Goal: Transaction & Acquisition: Book appointment/travel/reservation

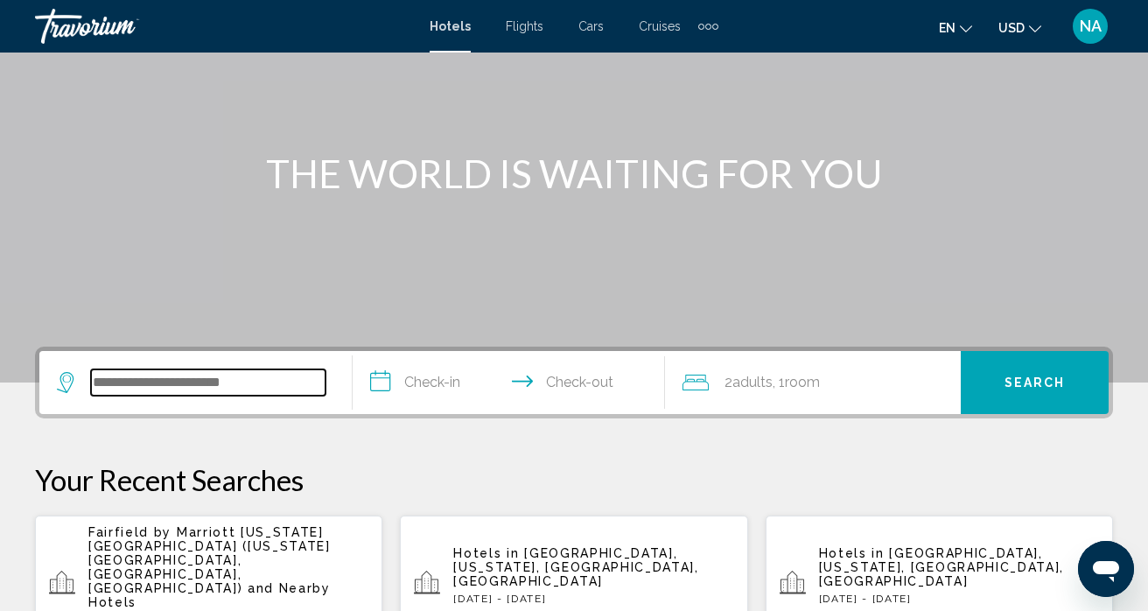
click at [220, 374] on input "Search widget" at bounding box center [208, 382] width 234 height 26
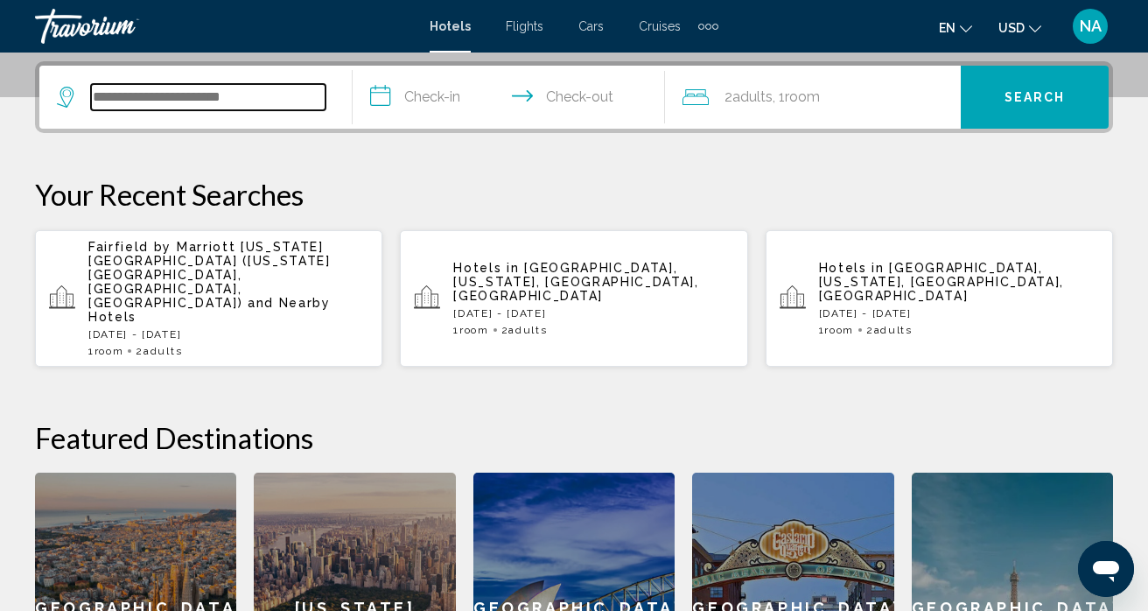
scroll to position [432, 0]
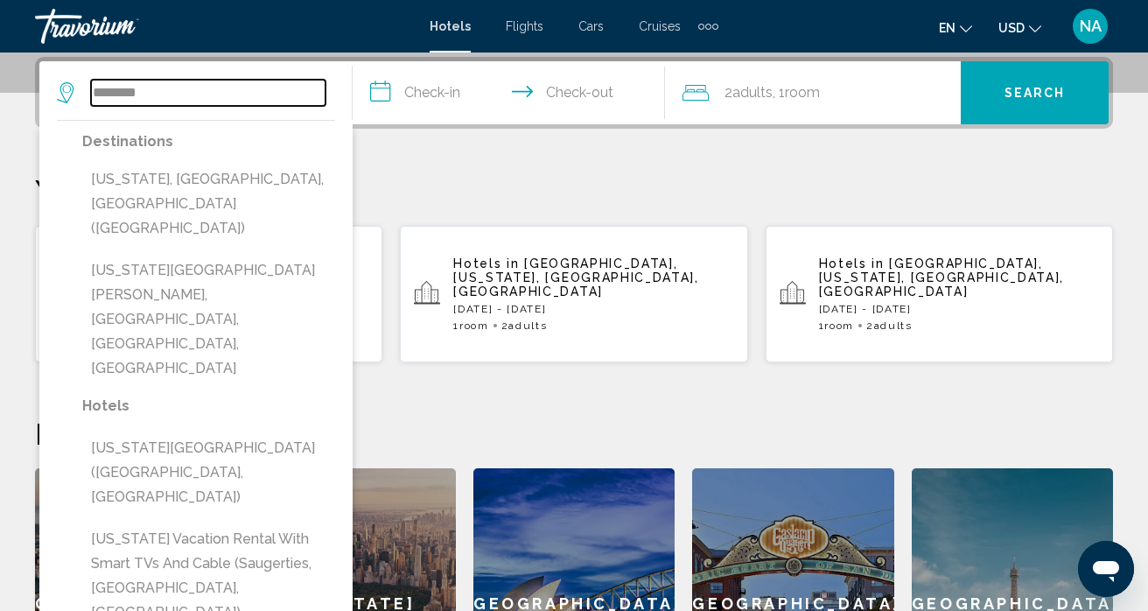
type input "********"
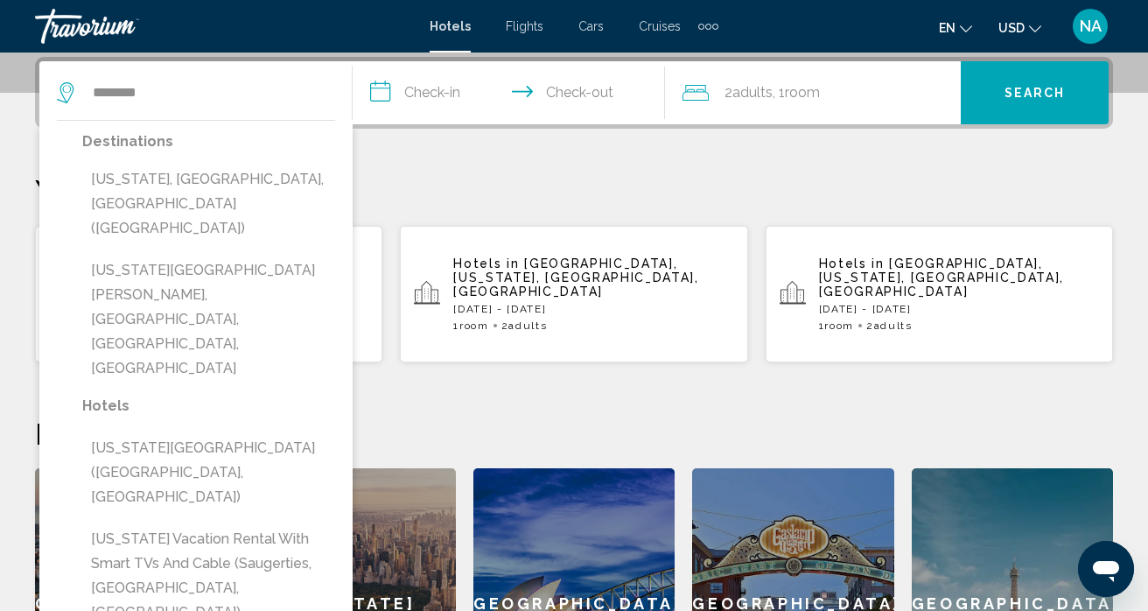
click at [410, 171] on div "**********" at bounding box center [574, 398] width 1148 height 682
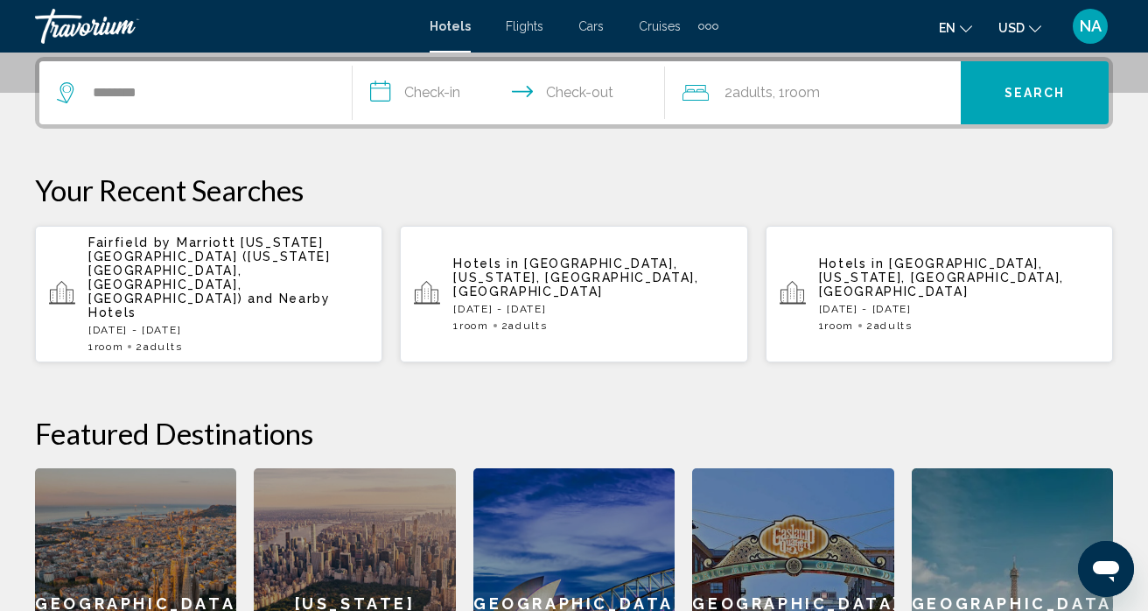
click at [269, 248] on span "Fairfield by Marriott [US_STATE][GEOGRAPHIC_DATA] ([US_STATE][GEOGRAPHIC_DATA],…" at bounding box center [209, 270] width 242 height 70
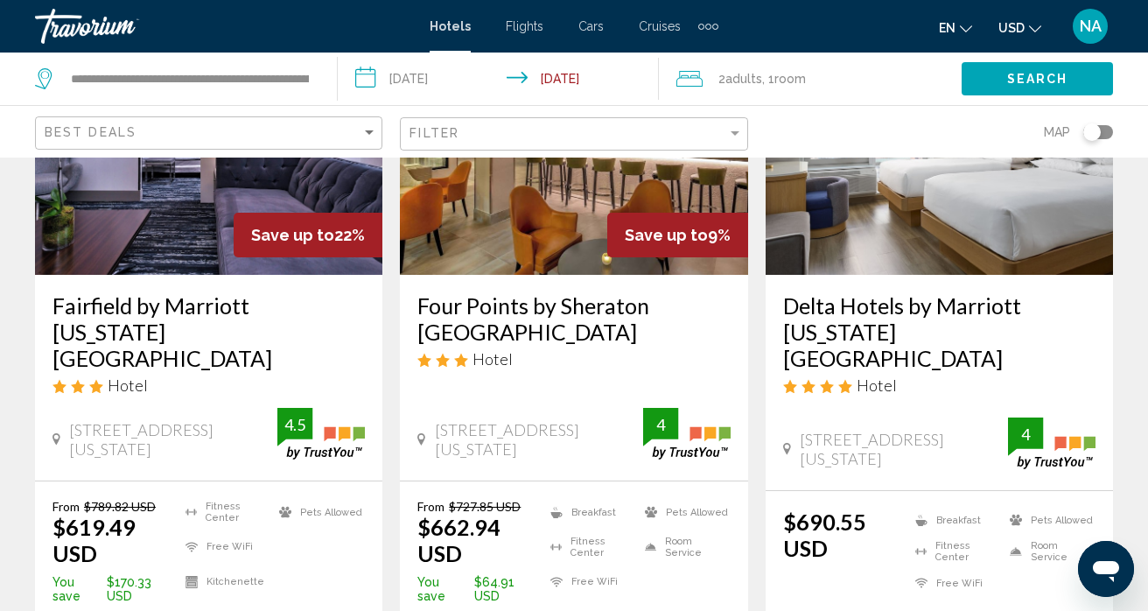
scroll to position [255, 0]
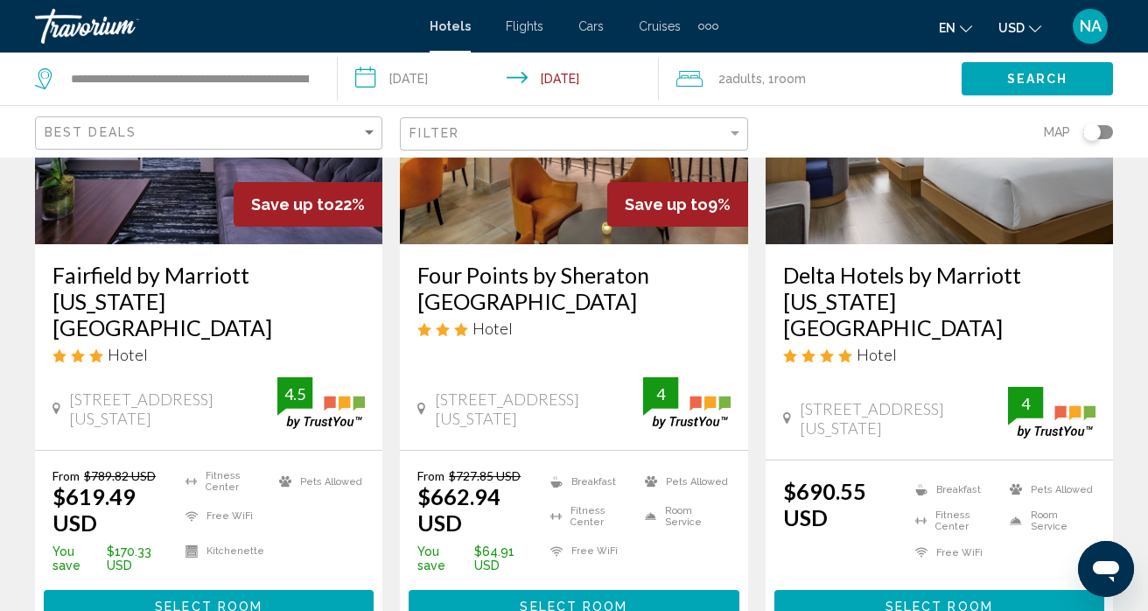
click at [190, 600] on span "Select Room" at bounding box center [209, 607] width 108 height 14
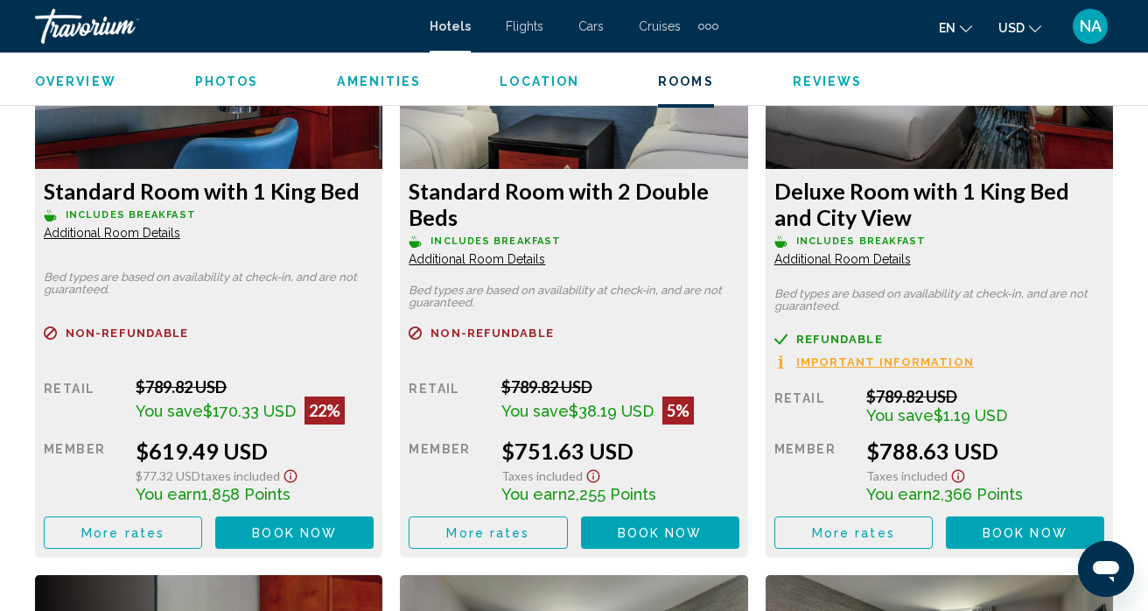
scroll to position [2836, 0]
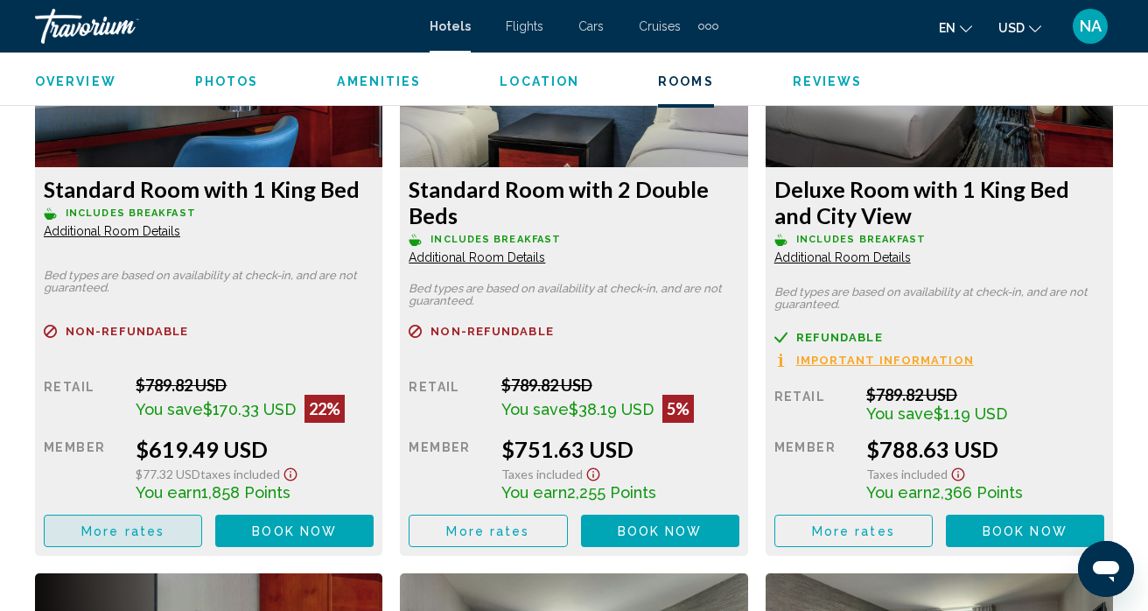
click at [150, 535] on span "More rates" at bounding box center [122, 531] width 83 height 14
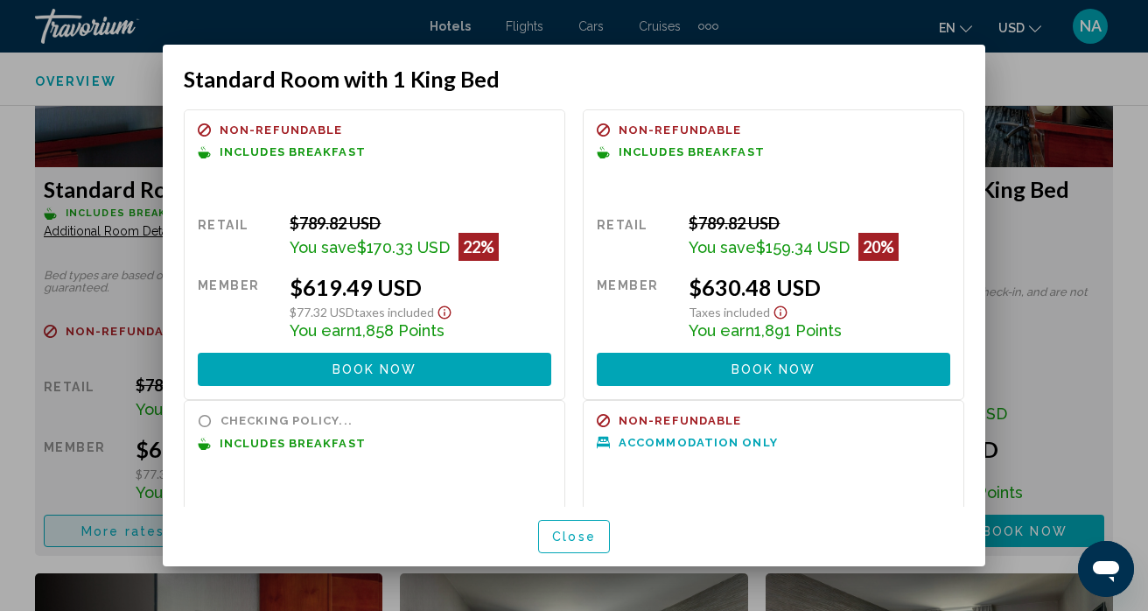
scroll to position [0, 0]
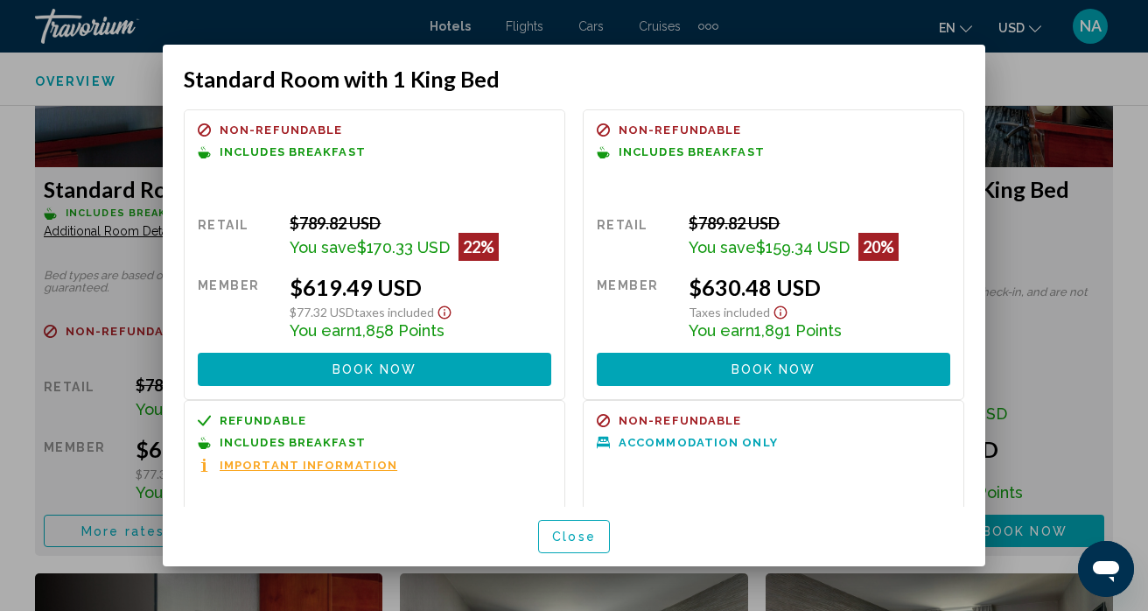
click at [307, 463] on span "Important Information" at bounding box center [309, 464] width 178 height 11
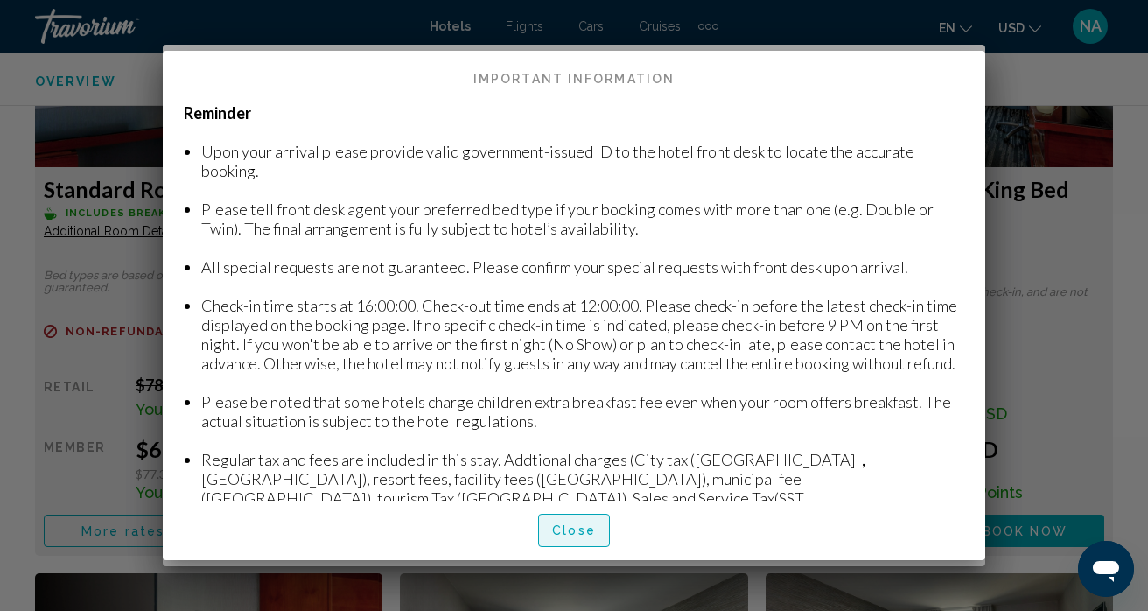
click at [561, 535] on span "Close" at bounding box center [574, 531] width 44 height 14
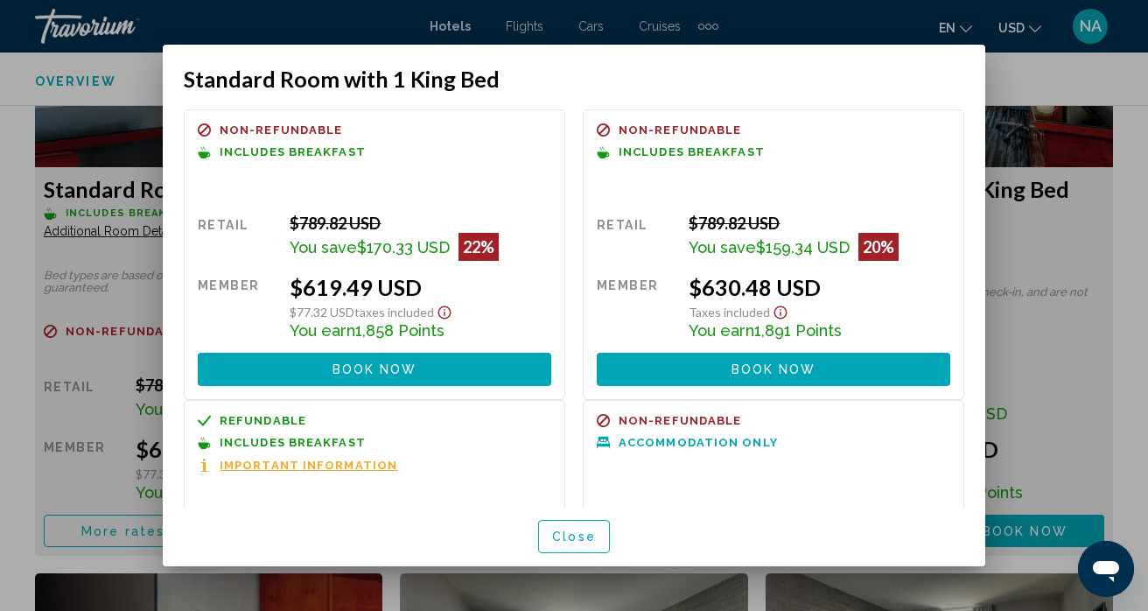
click at [567, 533] on span "Close" at bounding box center [574, 537] width 44 height 14
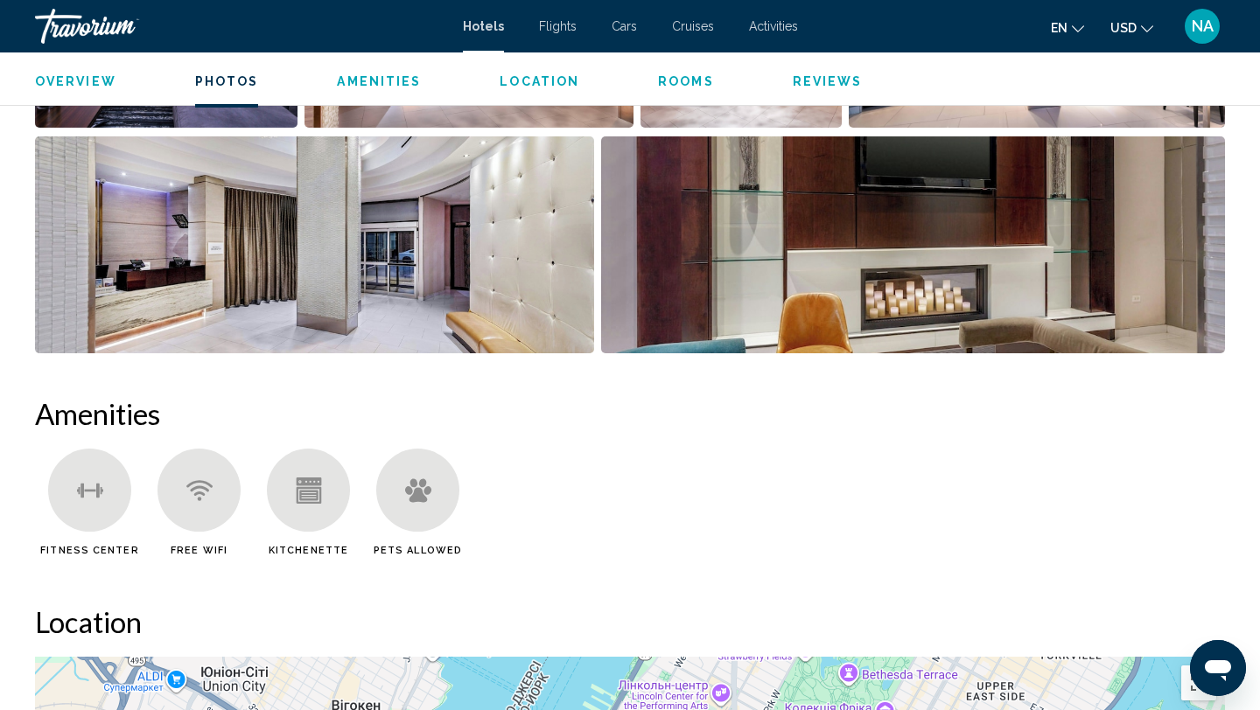
scroll to position [1074, 0]
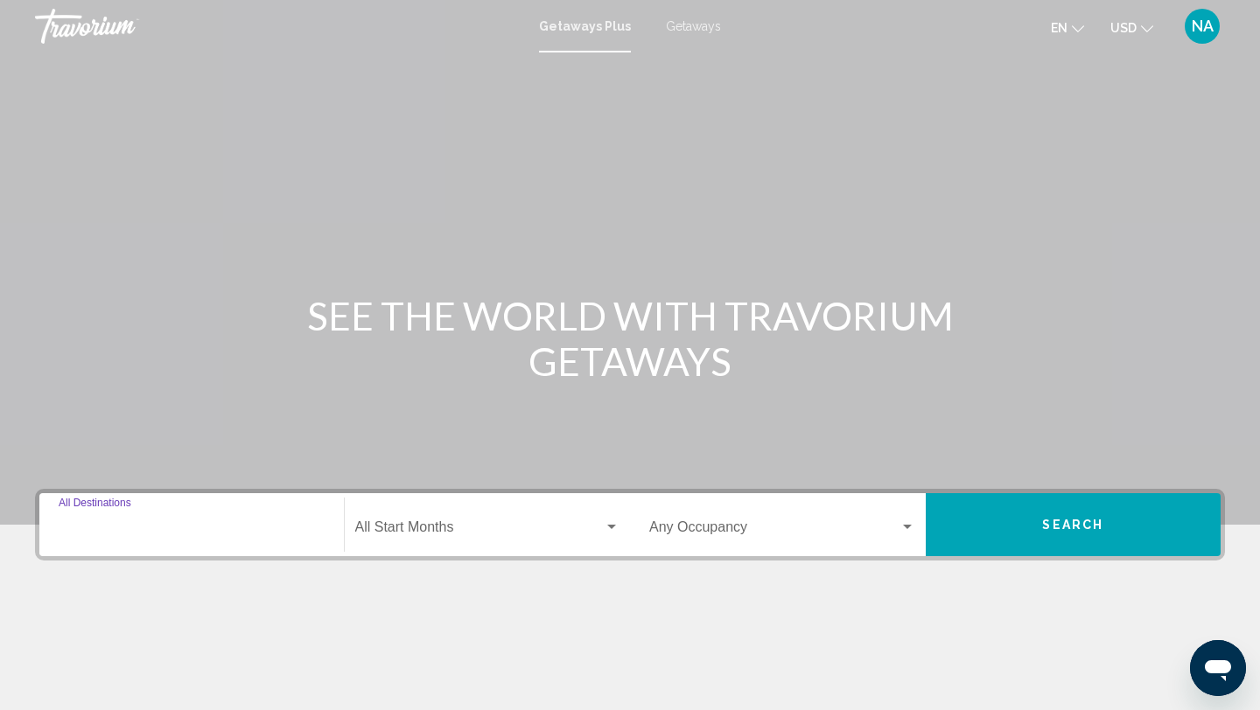
click at [182, 523] on input "Destination All Destinations" at bounding box center [192, 531] width 266 height 16
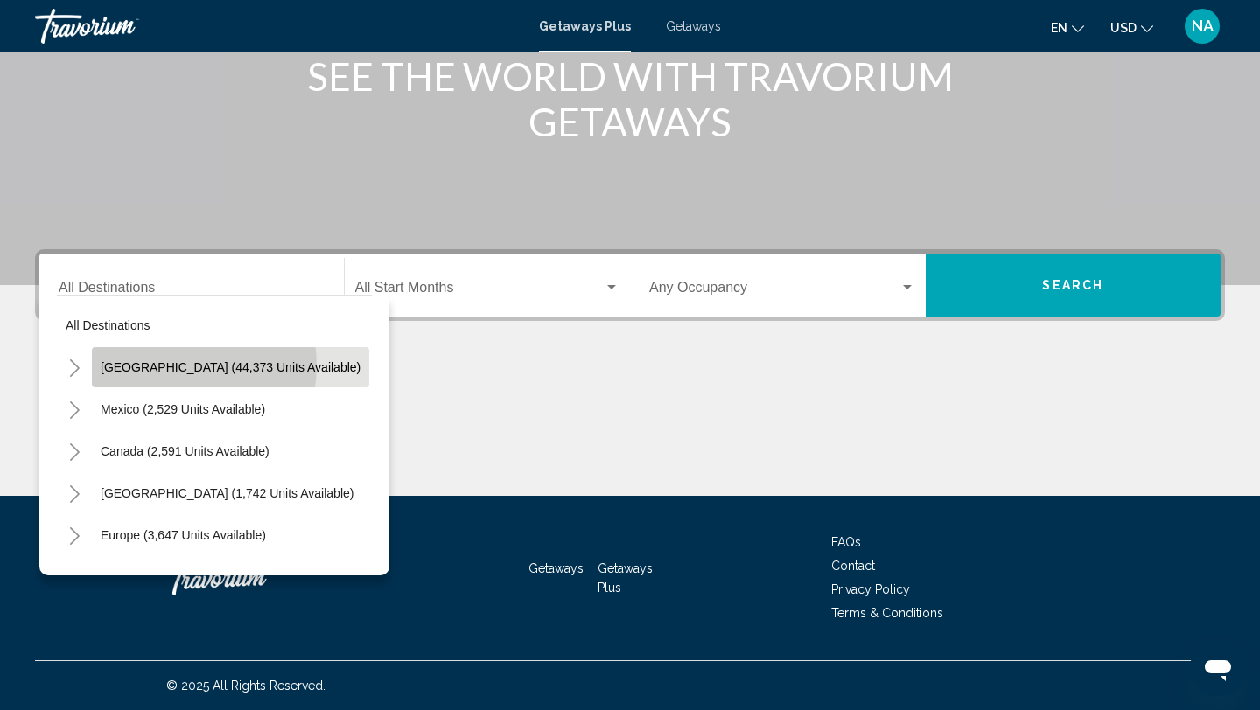
click at [175, 366] on span "United States (44,373 units available)" at bounding box center [231, 367] width 260 height 14
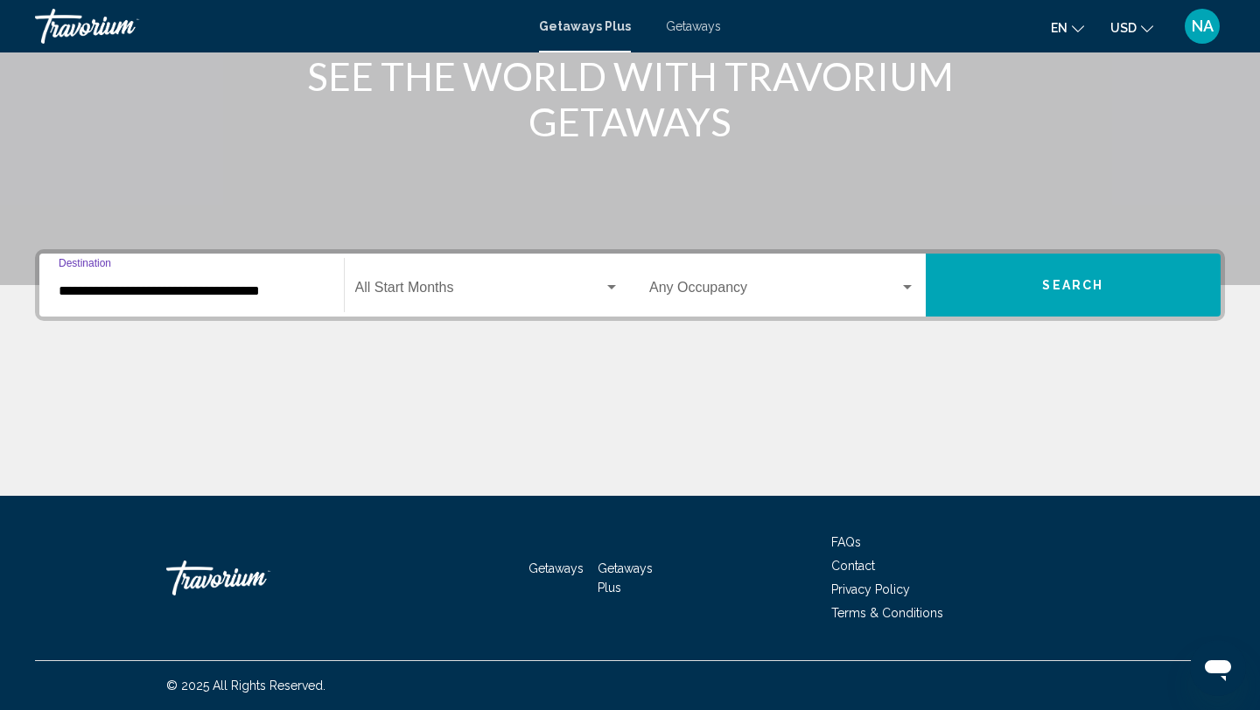
click at [208, 289] on input "**********" at bounding box center [192, 291] width 266 height 16
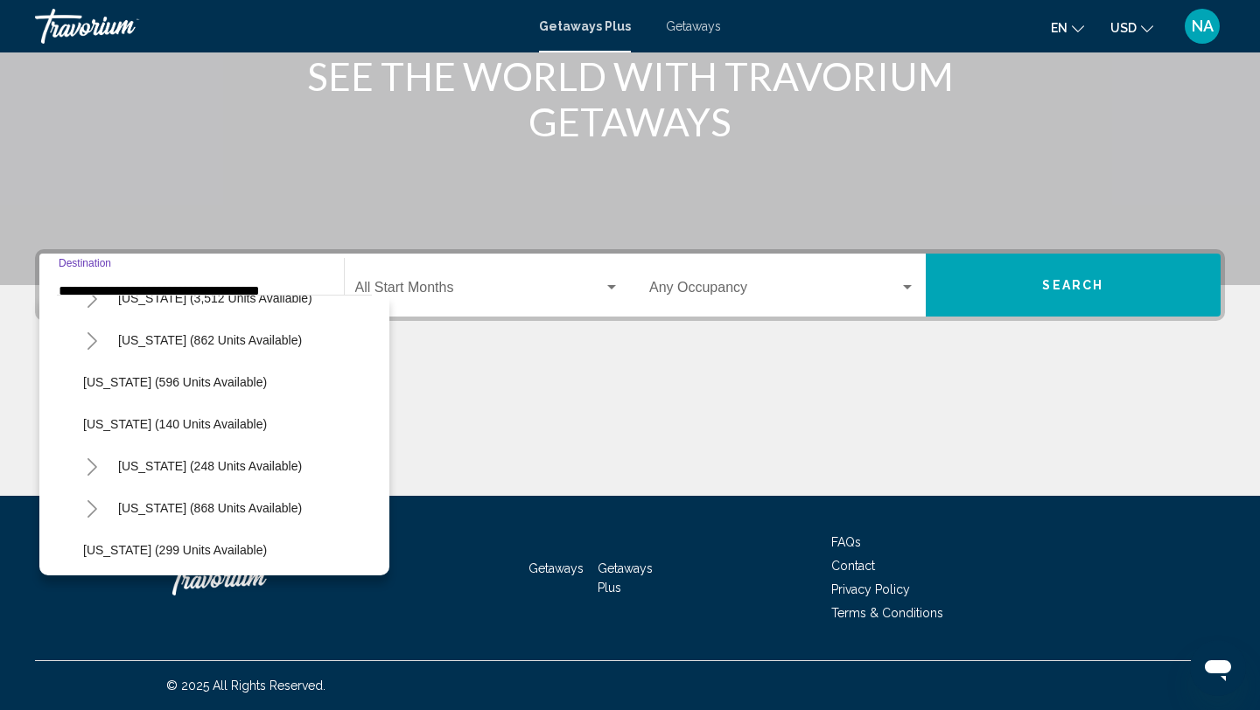
scroll to position [1086, 0]
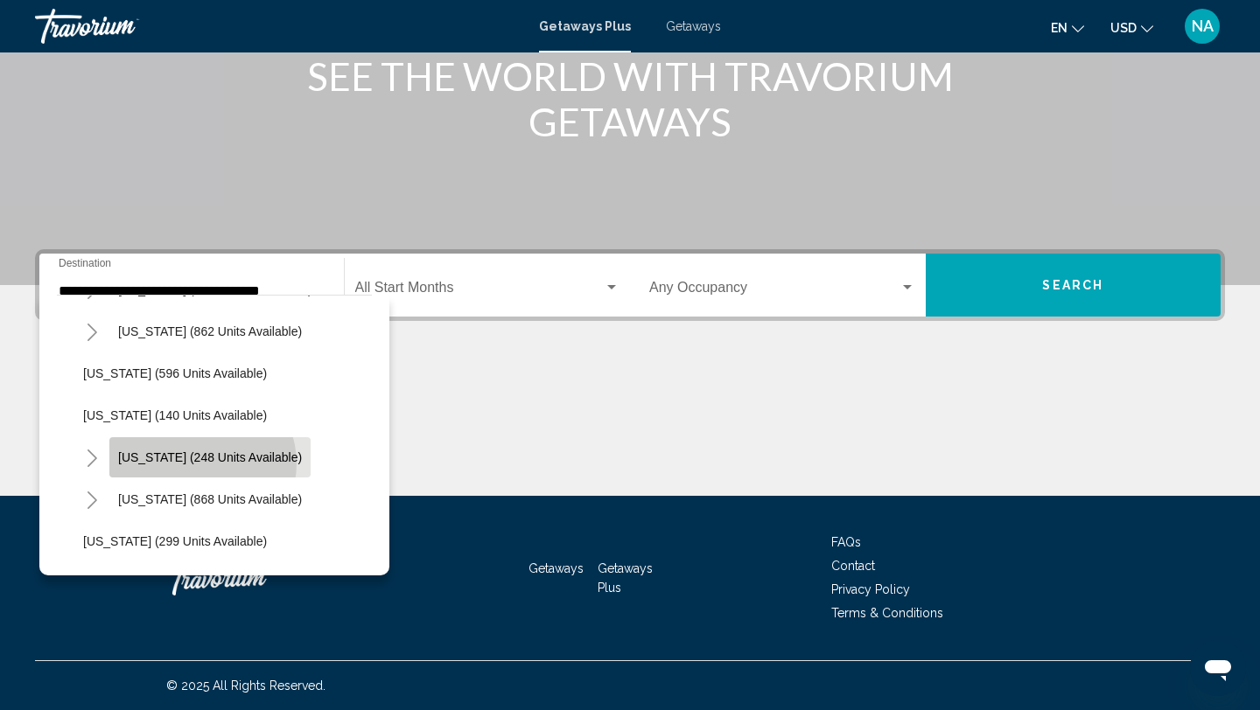
click at [199, 464] on span "New York (248 units available)" at bounding box center [210, 458] width 184 height 14
type input "**********"
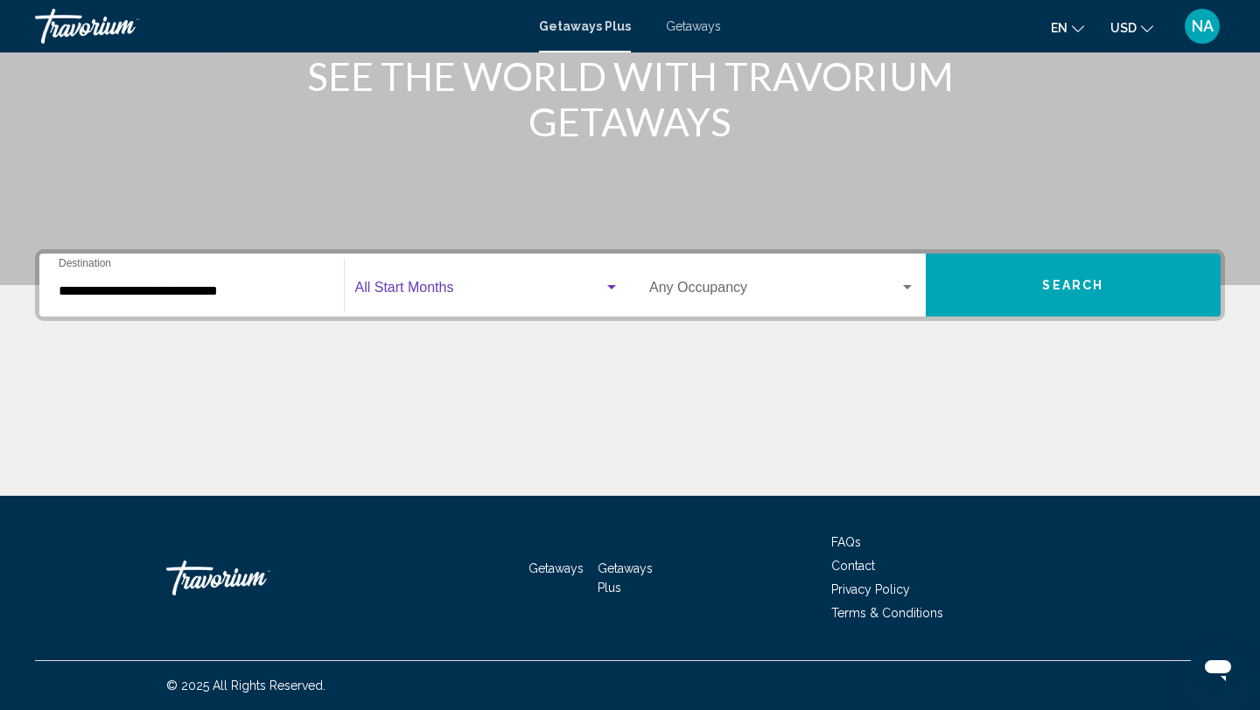
click at [481, 297] on span "Search widget" at bounding box center [479, 291] width 249 height 16
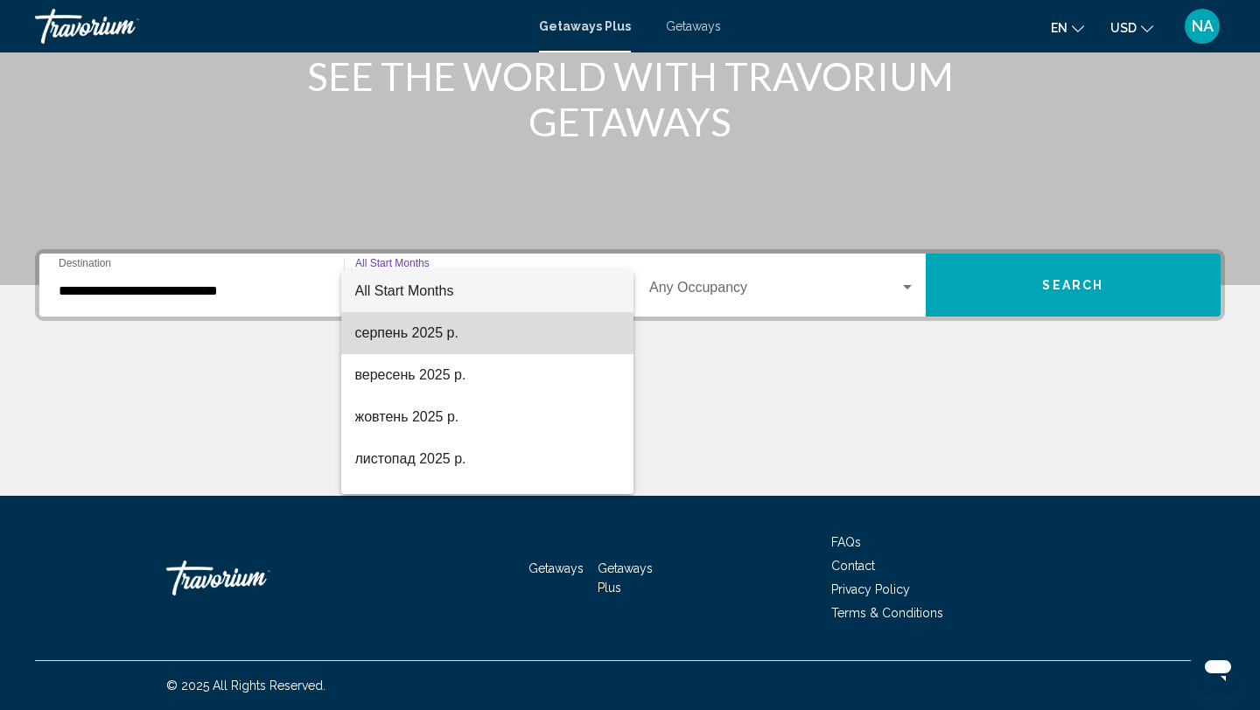
click at [444, 333] on span "серпень 2025 р." at bounding box center [487, 333] width 265 height 42
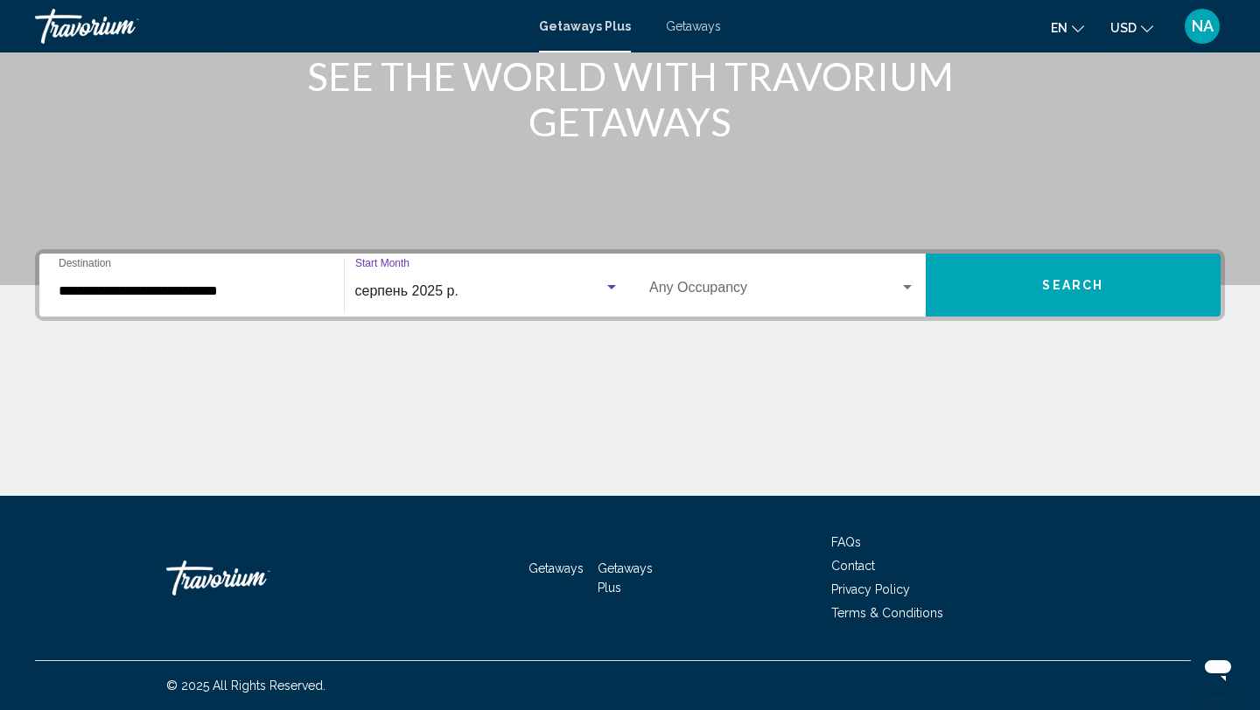
click at [826, 305] on div "Occupancy Any Occupancy" at bounding box center [782, 285] width 266 height 55
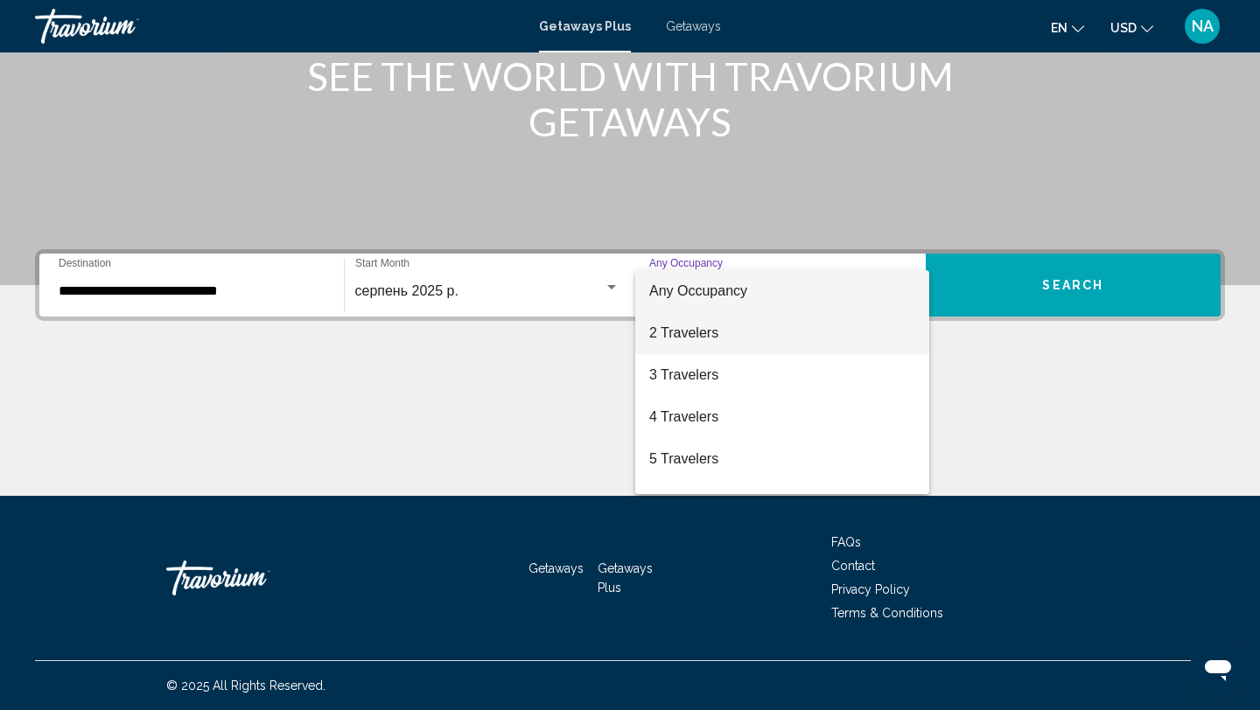
click at [815, 336] on span "2 Travelers" at bounding box center [782, 333] width 266 height 42
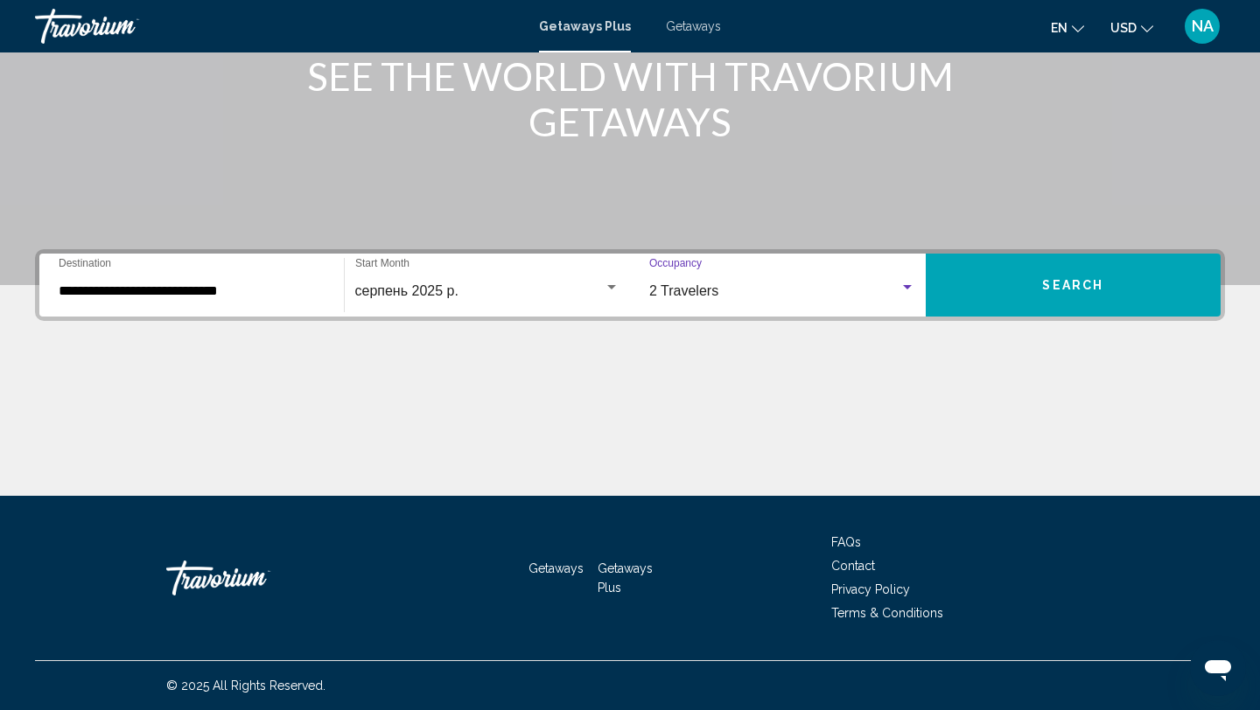
click at [831, 292] on div "2 Travelers" at bounding box center [774, 291] width 250 height 16
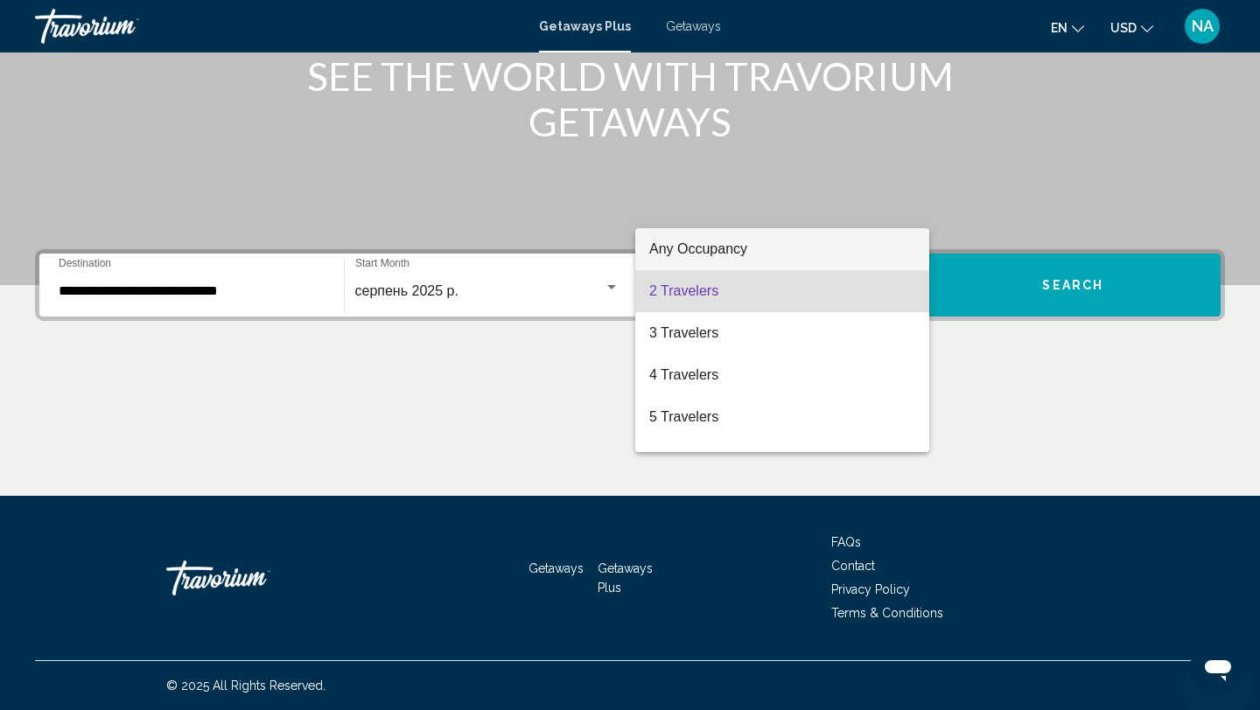
click at [815, 253] on span "Any Occupancy" at bounding box center [782, 249] width 266 height 42
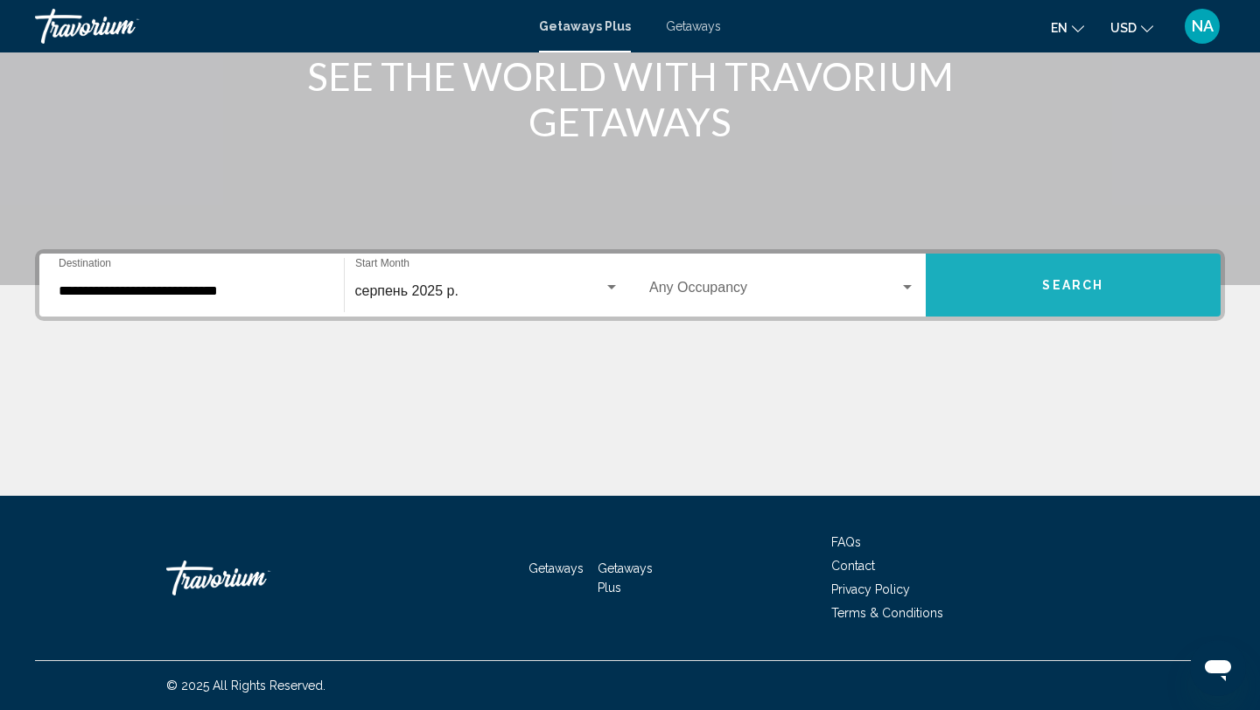
click at [1031, 294] on button "Search" at bounding box center [1074, 285] width 296 height 63
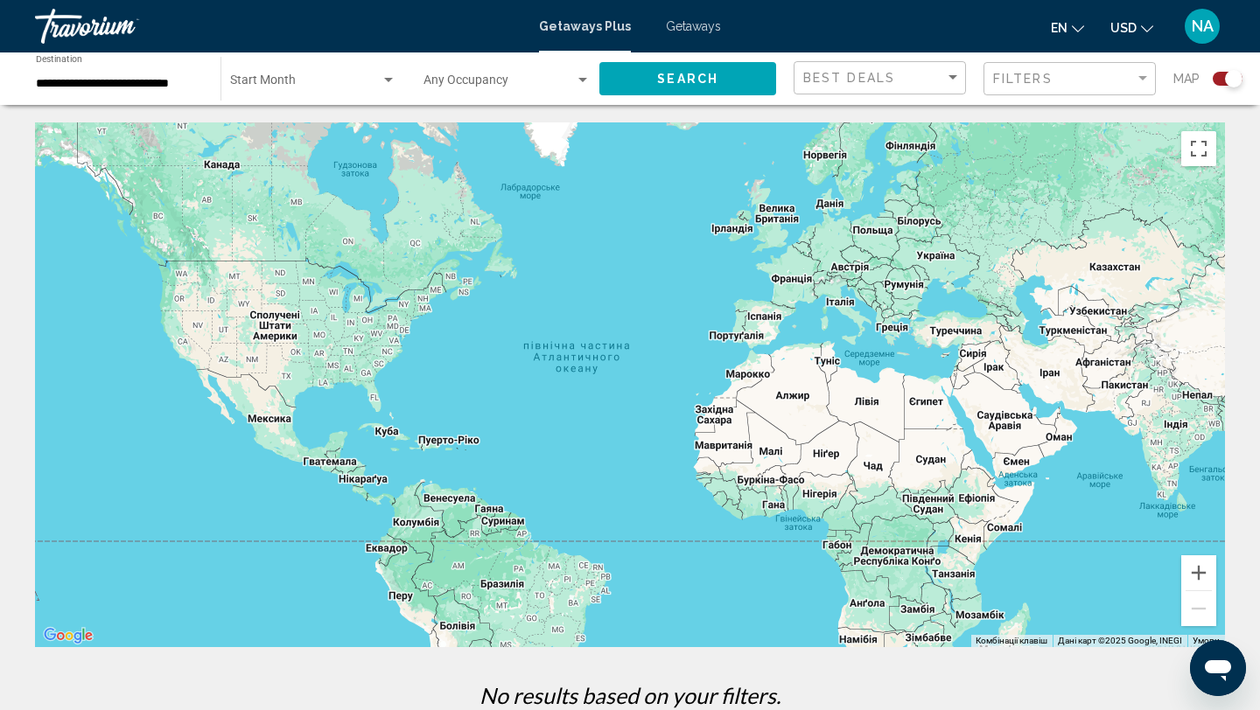
click at [895, 89] on div "Best Deals" at bounding box center [881, 78] width 157 height 32
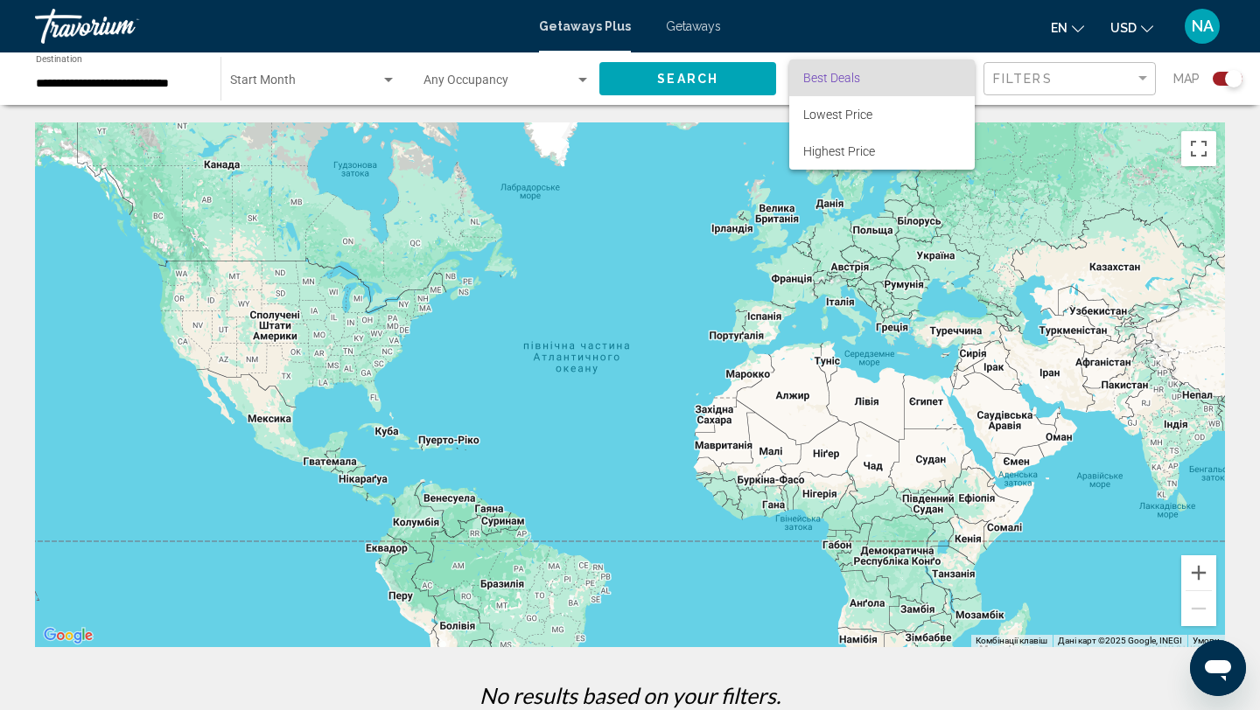
click at [1039, 79] on div at bounding box center [630, 355] width 1260 height 710
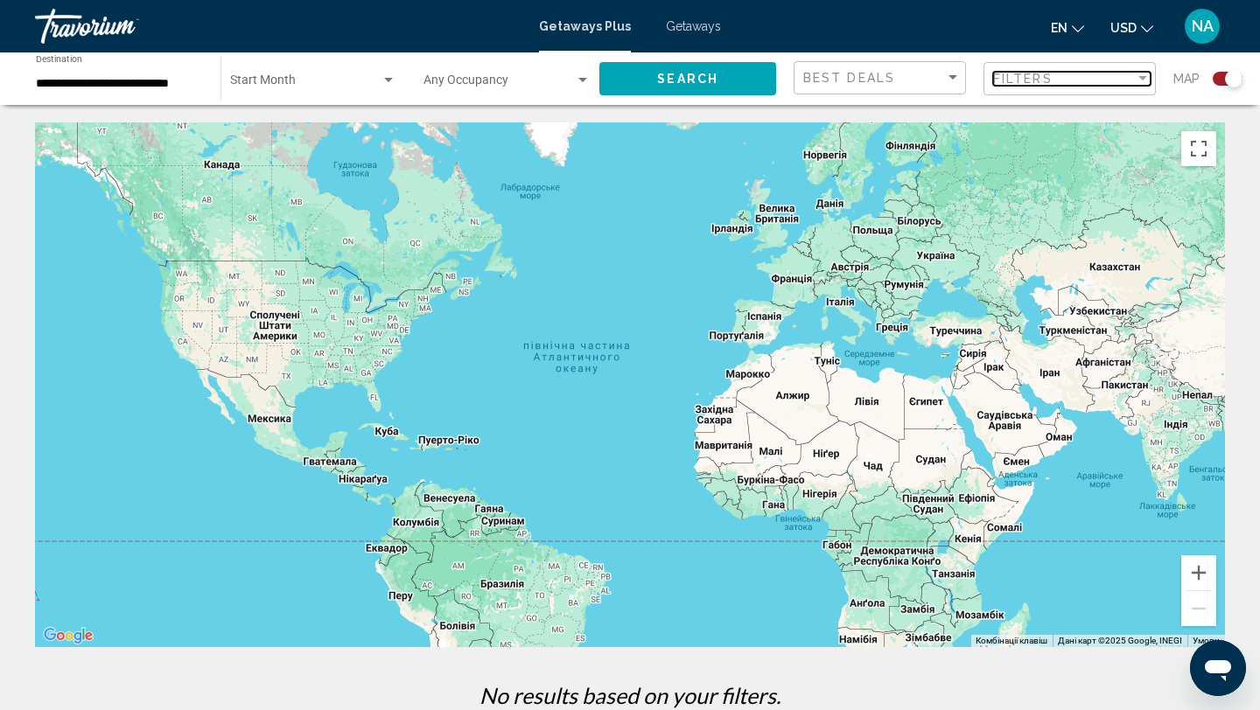
click at [1039, 79] on span "Filters" at bounding box center [1022, 79] width 59 height 14
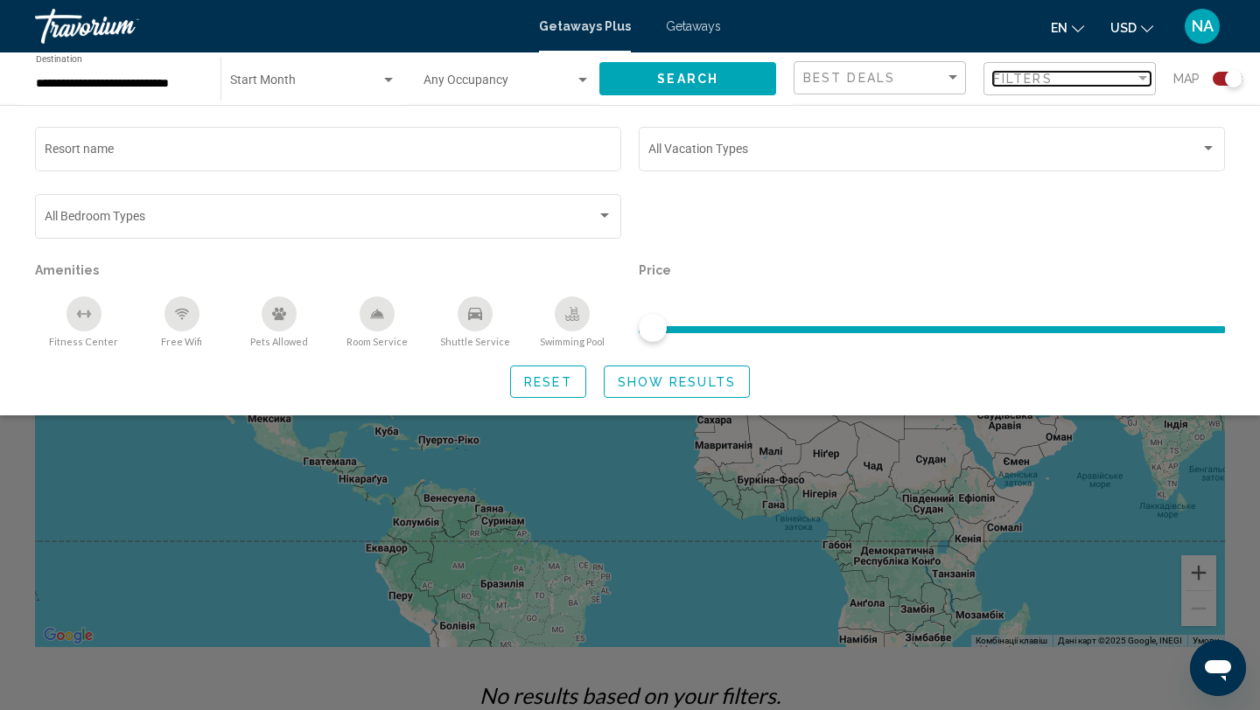
click at [1039, 79] on span "Filters" at bounding box center [1022, 79] width 59 height 14
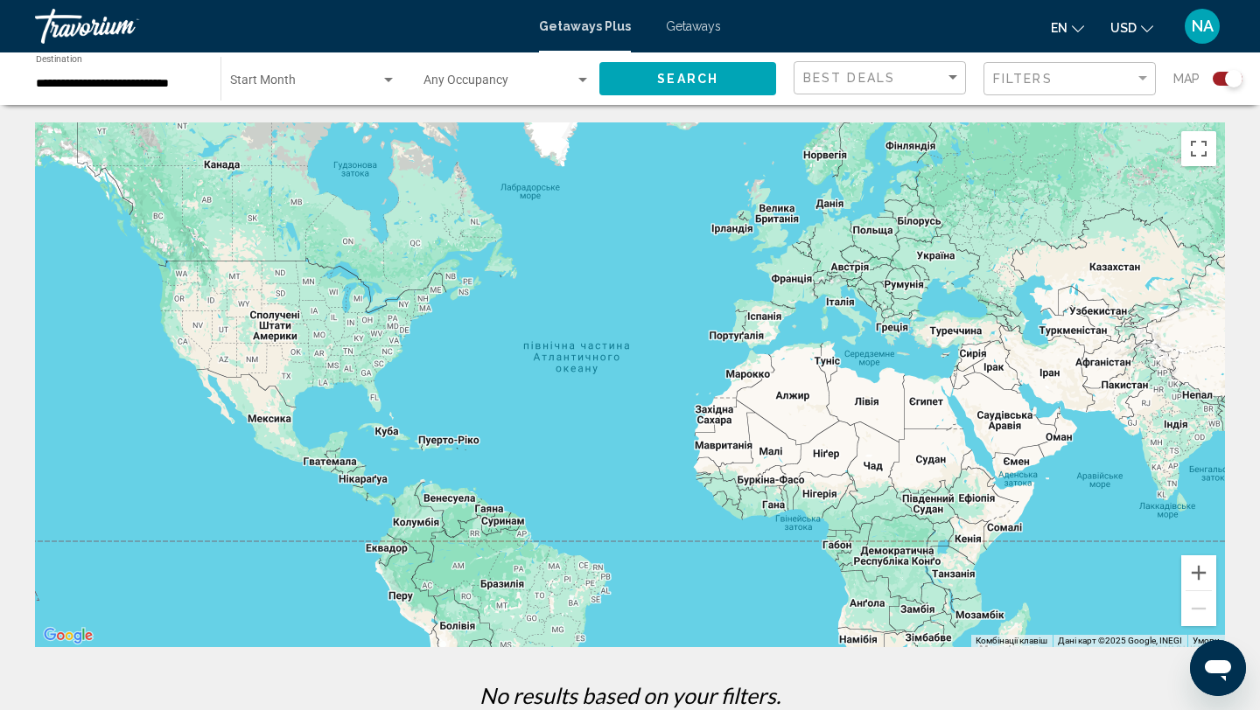
click at [1098, 86] on div "Filters" at bounding box center [1071, 79] width 157 height 32
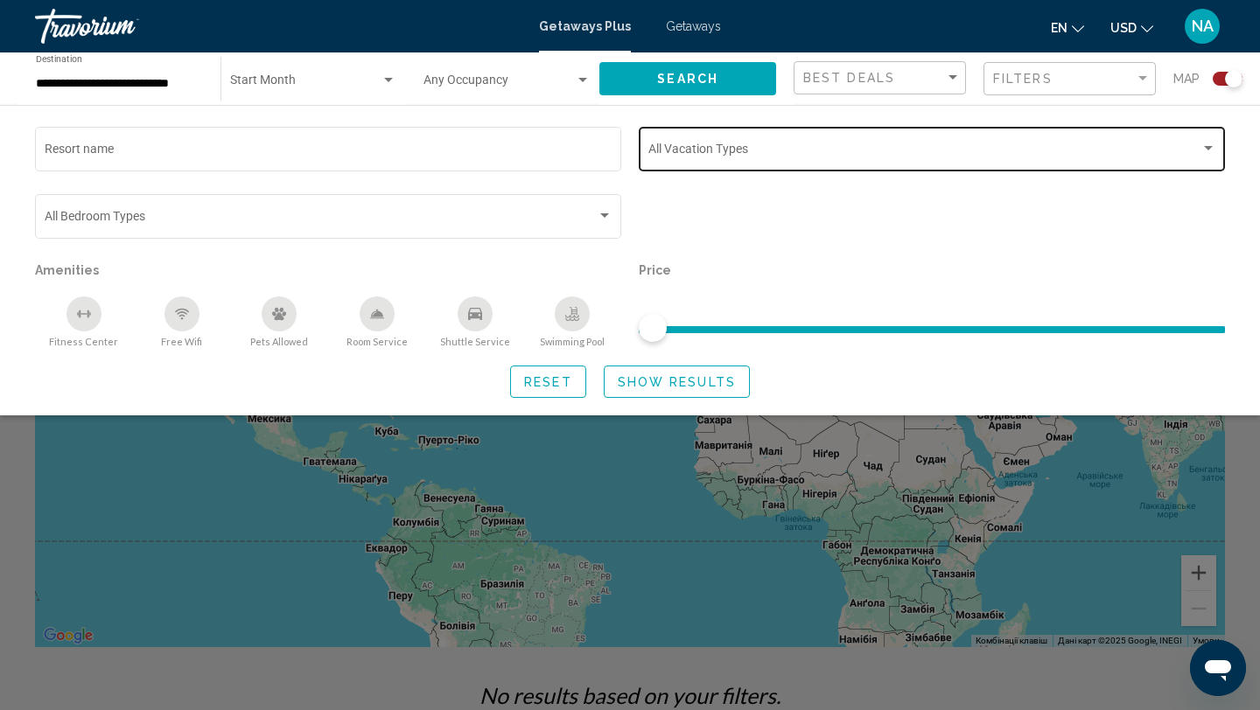
click at [910, 162] on div "Vacation Types All Vacation Types" at bounding box center [932, 147] width 568 height 48
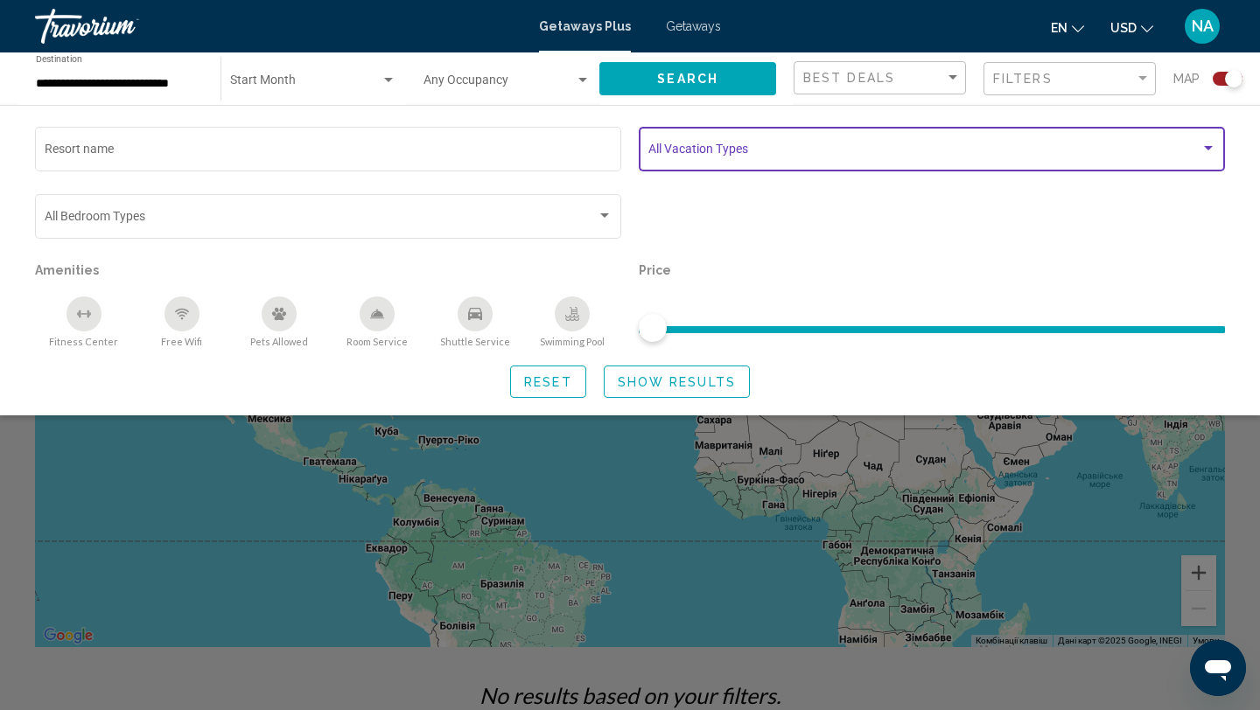
click at [1212, 145] on div "Search widget" at bounding box center [1208, 149] width 16 height 14
click at [1212, 142] on div "Search widget" at bounding box center [1208, 149] width 16 height 14
click at [257, 80] on span "Search widget" at bounding box center [305, 84] width 150 height 14
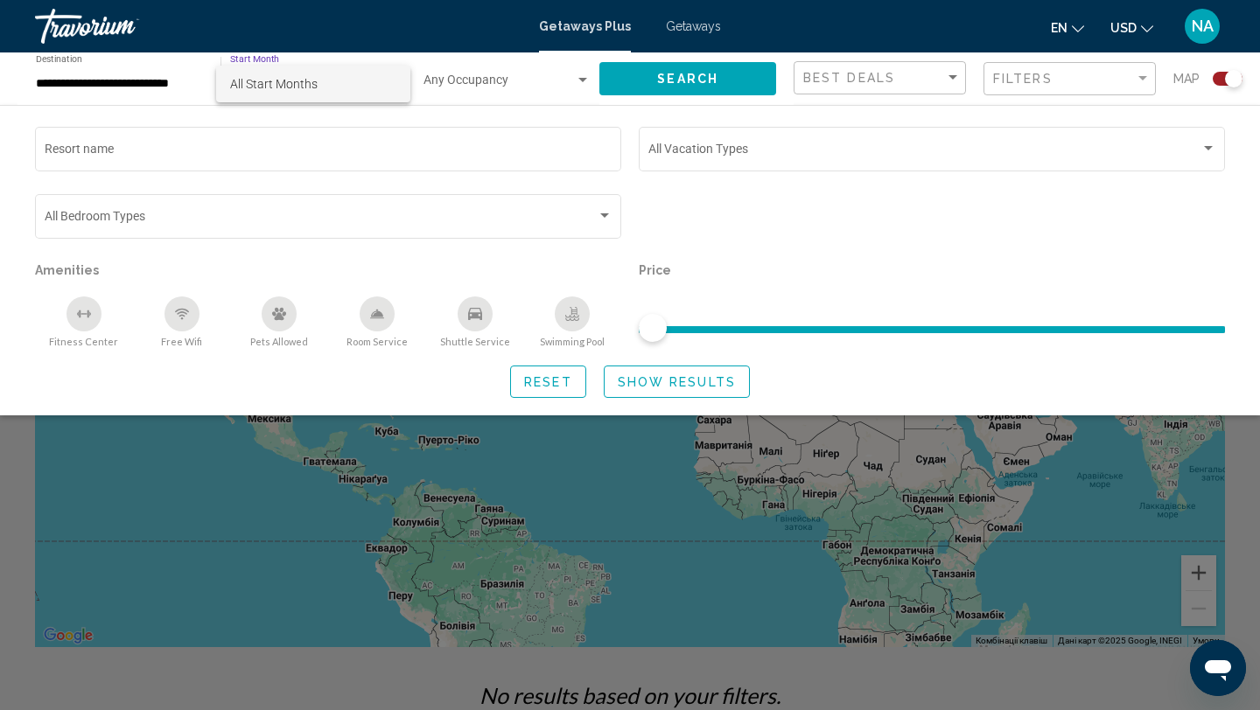
click at [257, 80] on span "All Start Months" at bounding box center [273, 84] width 87 height 14
click at [105, 74] on div "**********" at bounding box center [119, 79] width 167 height 48
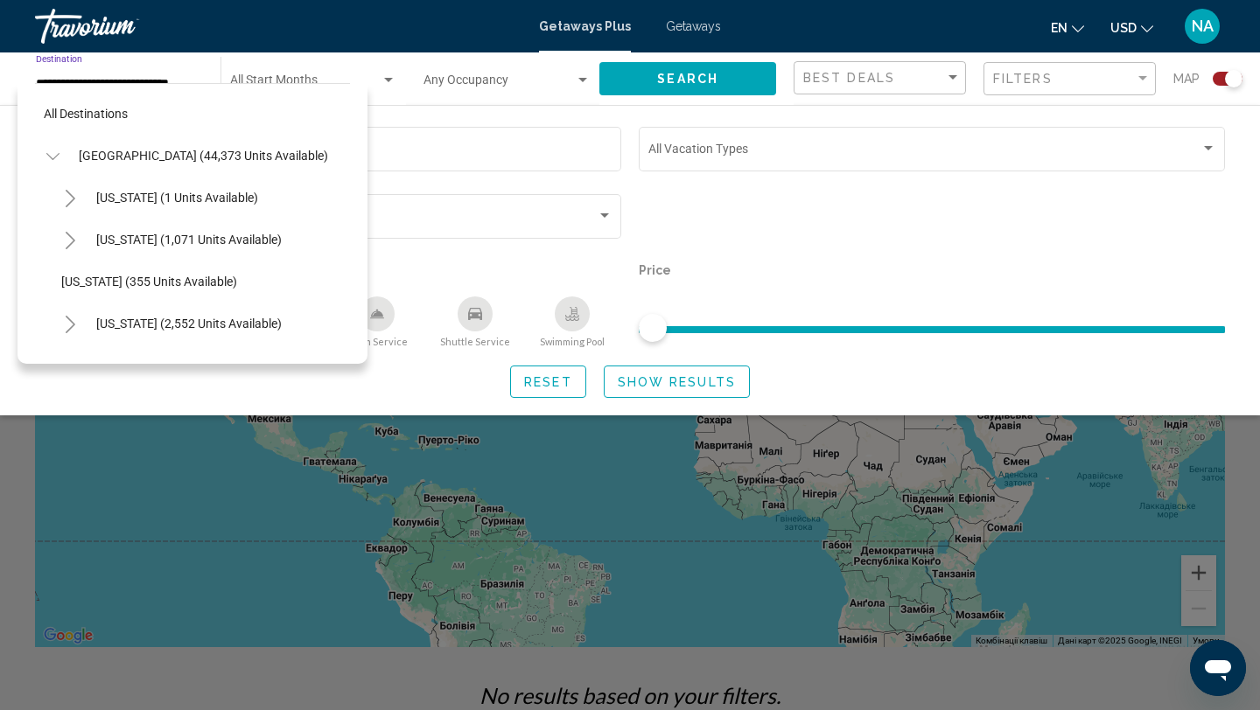
scroll to position [1112, 0]
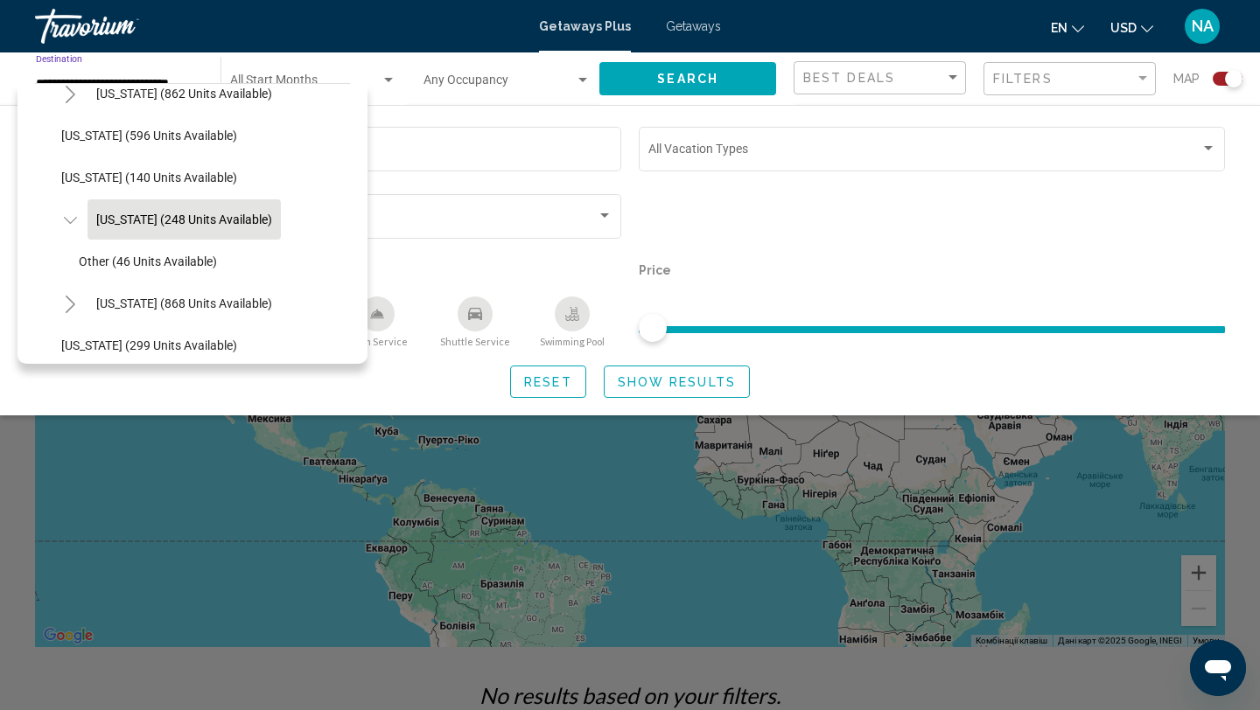
click at [118, 219] on span "New York (248 units available)" at bounding box center [184, 220] width 176 height 14
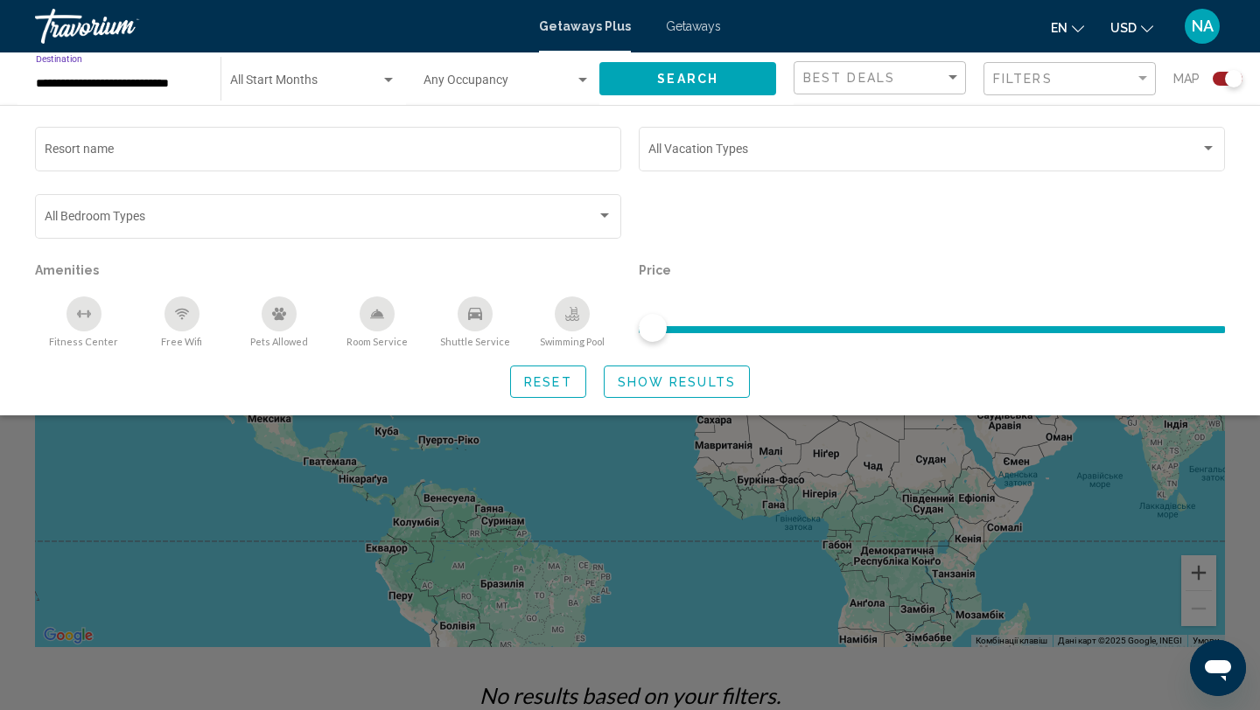
click at [675, 385] on span "Show Results" at bounding box center [677, 382] width 118 height 14
click at [173, 450] on div "Search widget" at bounding box center [630, 486] width 1260 height 448
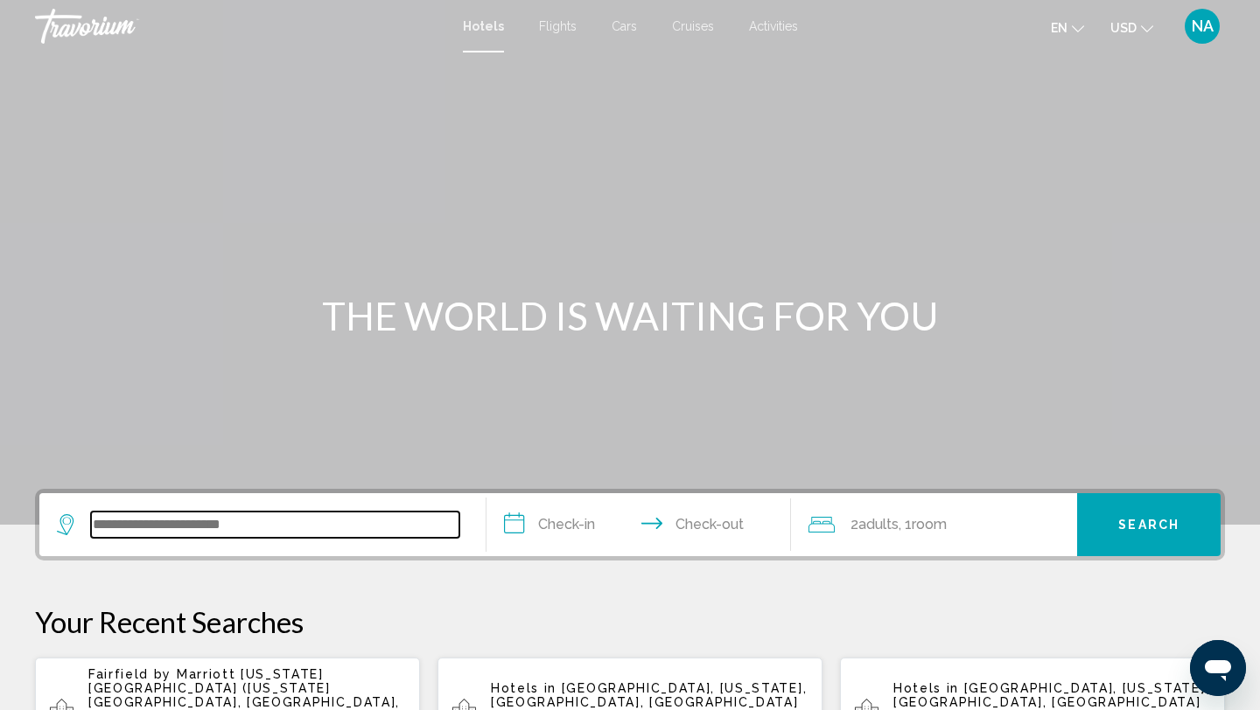
click at [184, 524] on input "Search widget" at bounding box center [275, 525] width 368 height 26
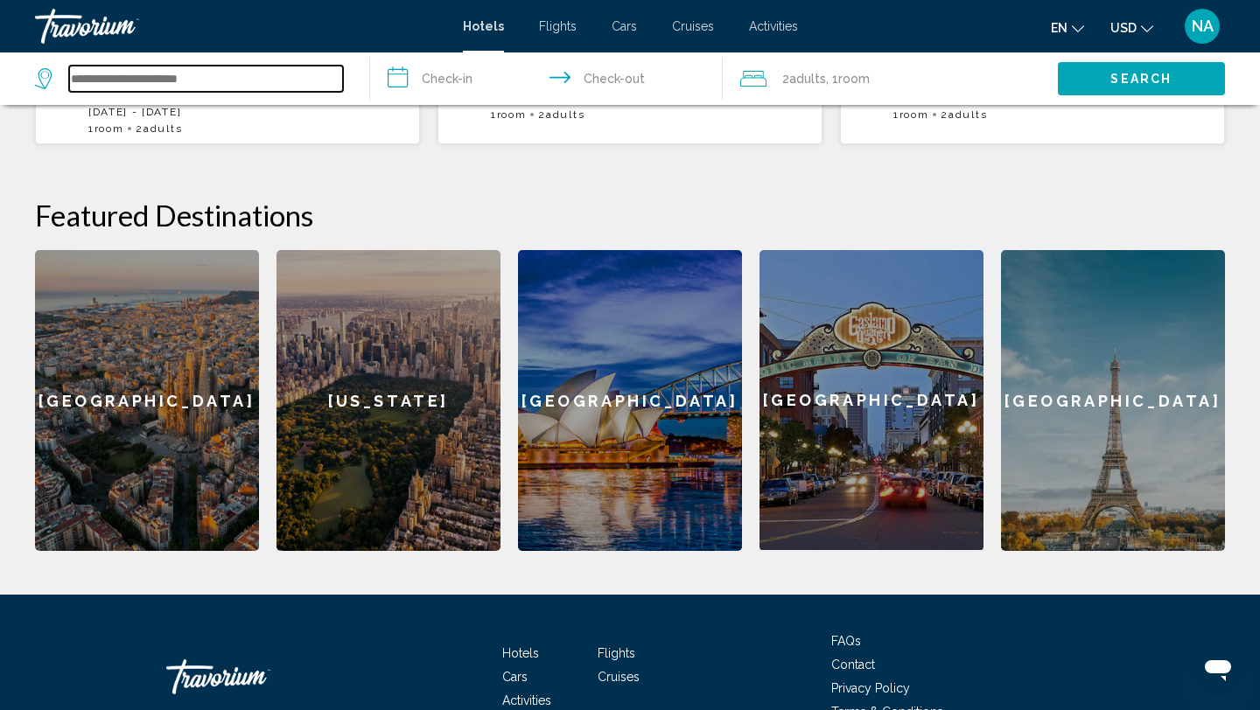
scroll to position [628, 0]
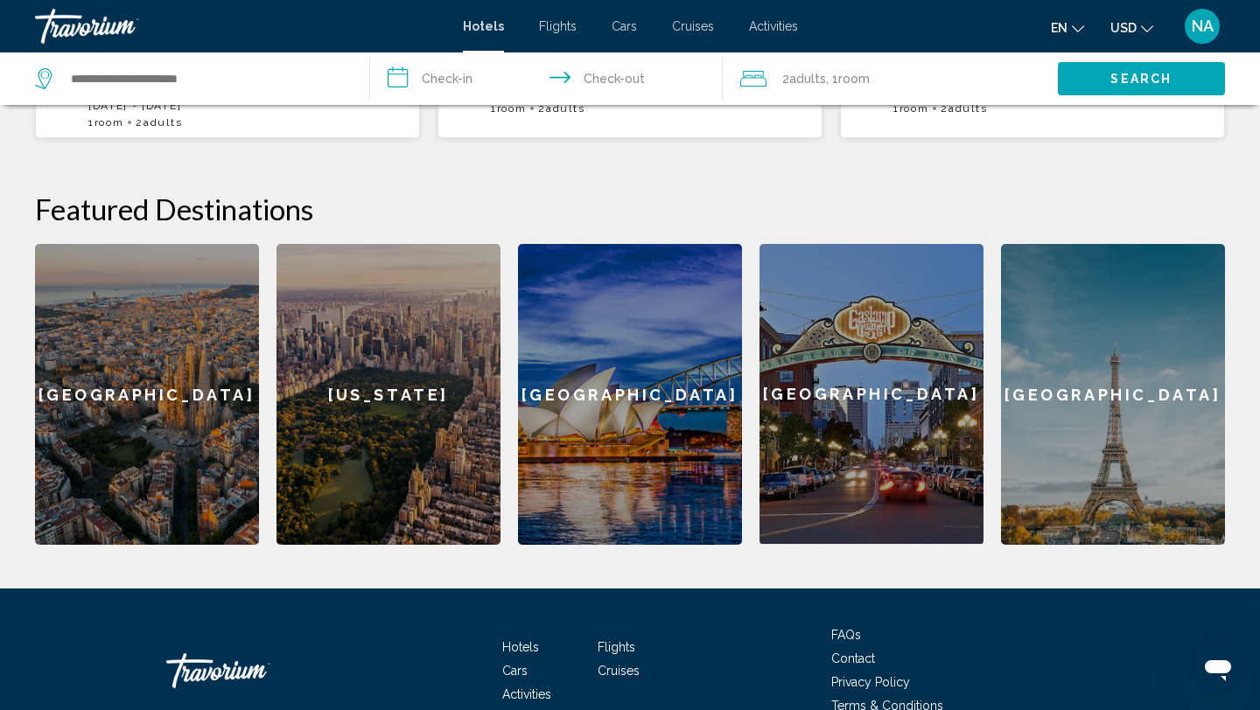
click at [353, 381] on div "[US_STATE]" at bounding box center [388, 394] width 224 height 301
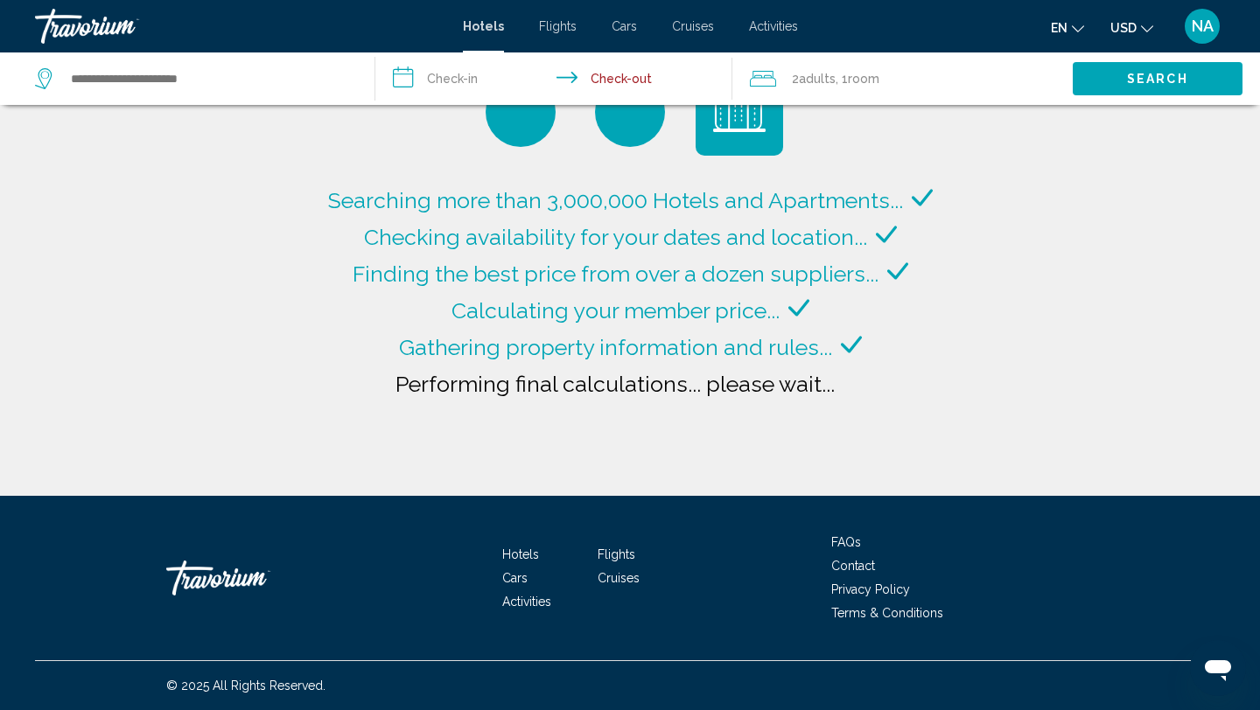
type input "**********"
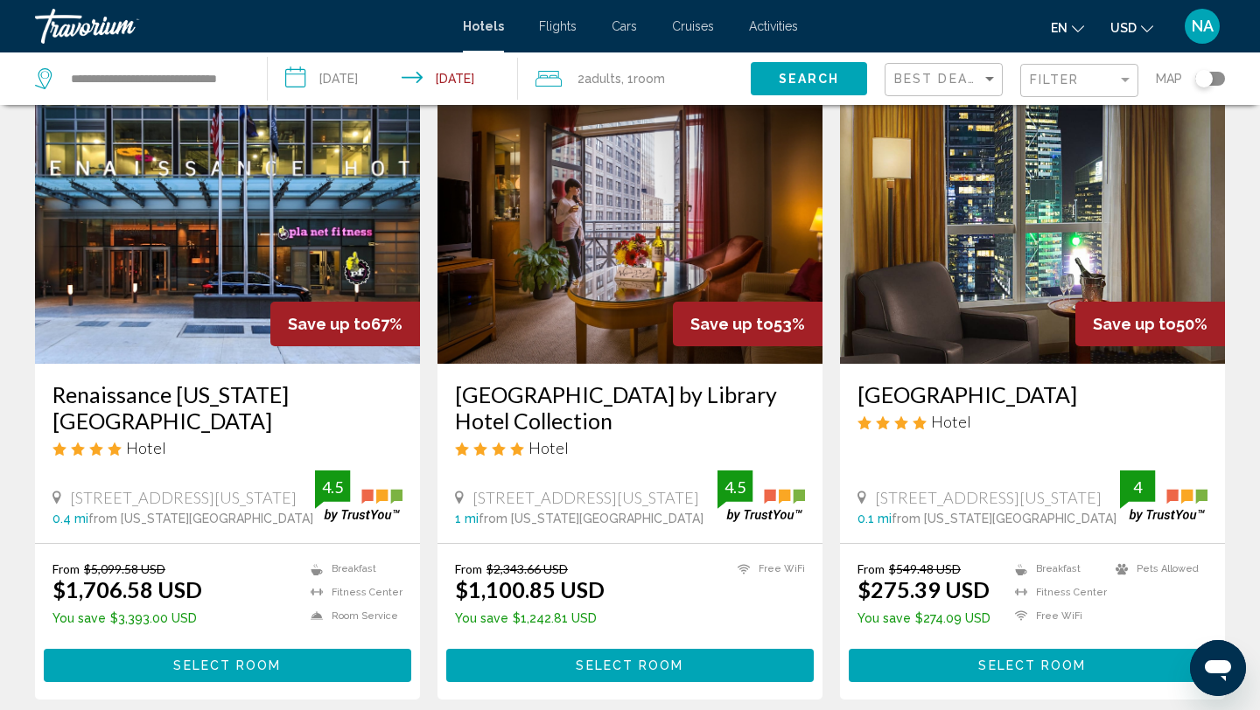
scroll to position [87, 0]
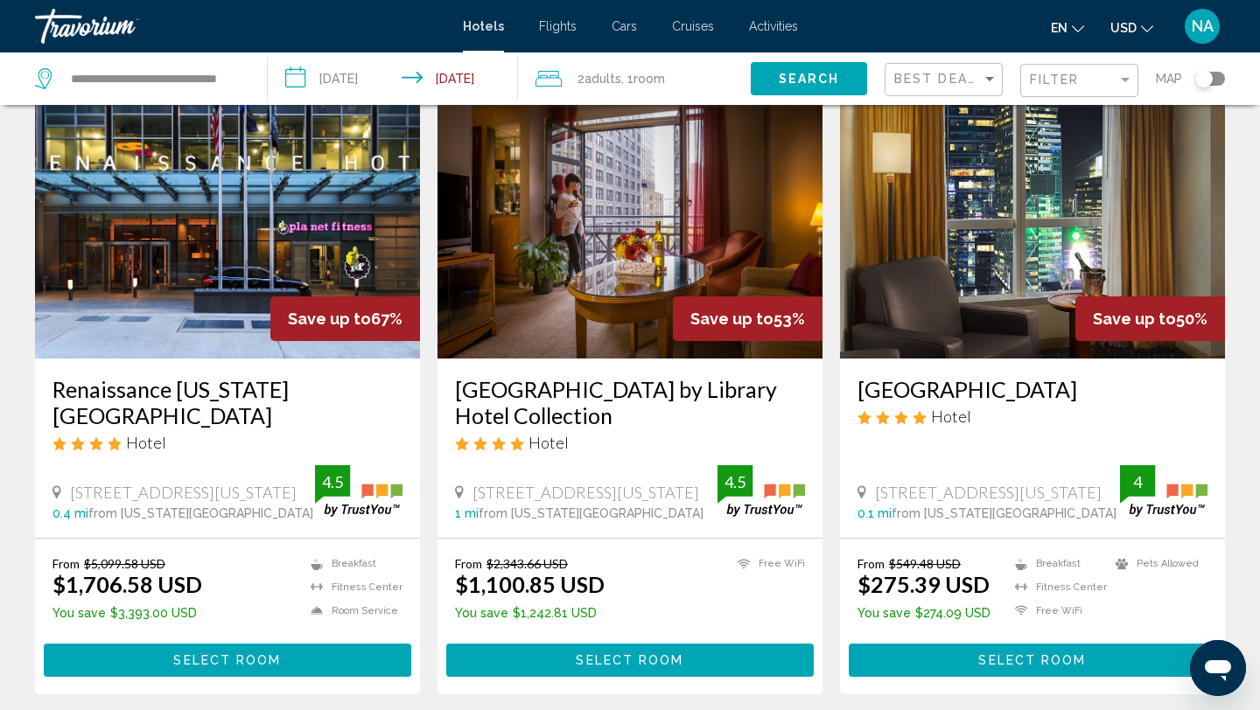
click at [349, 69] on input "**********" at bounding box center [396, 81] width 257 height 58
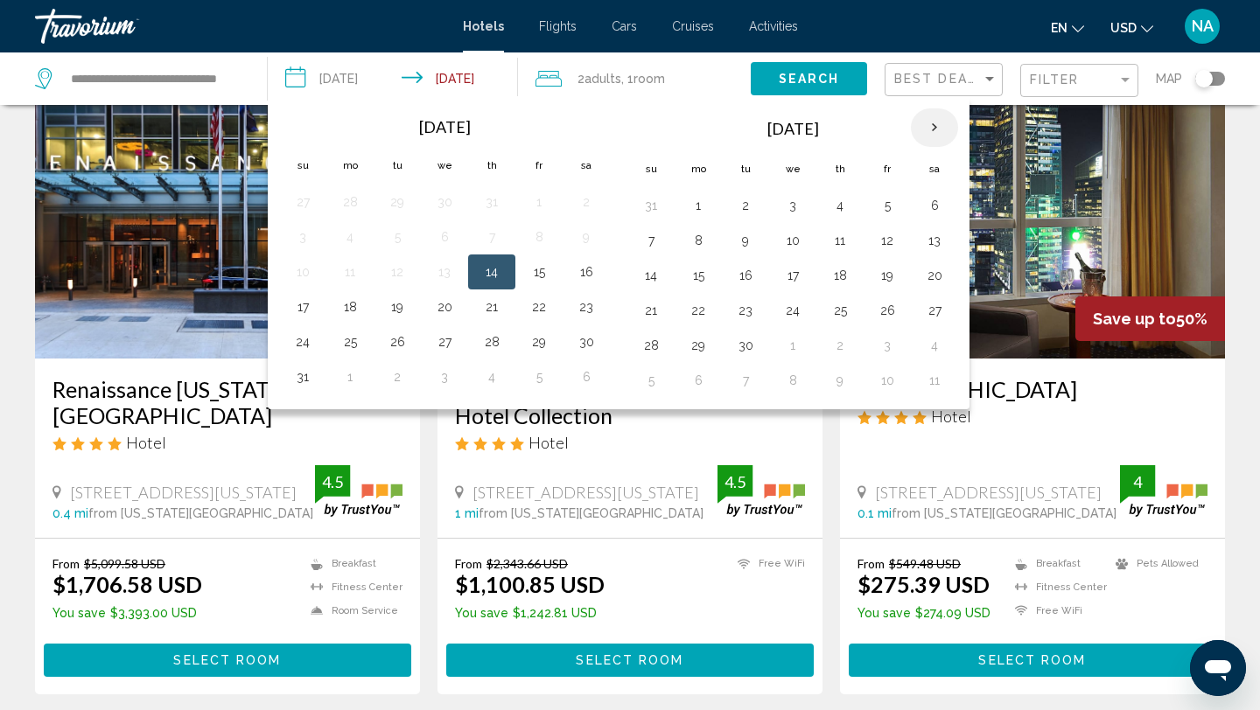
click at [930, 137] on th "Next month" at bounding box center [934, 127] width 47 height 38
click at [349, 234] on button "6" at bounding box center [350, 240] width 28 height 24
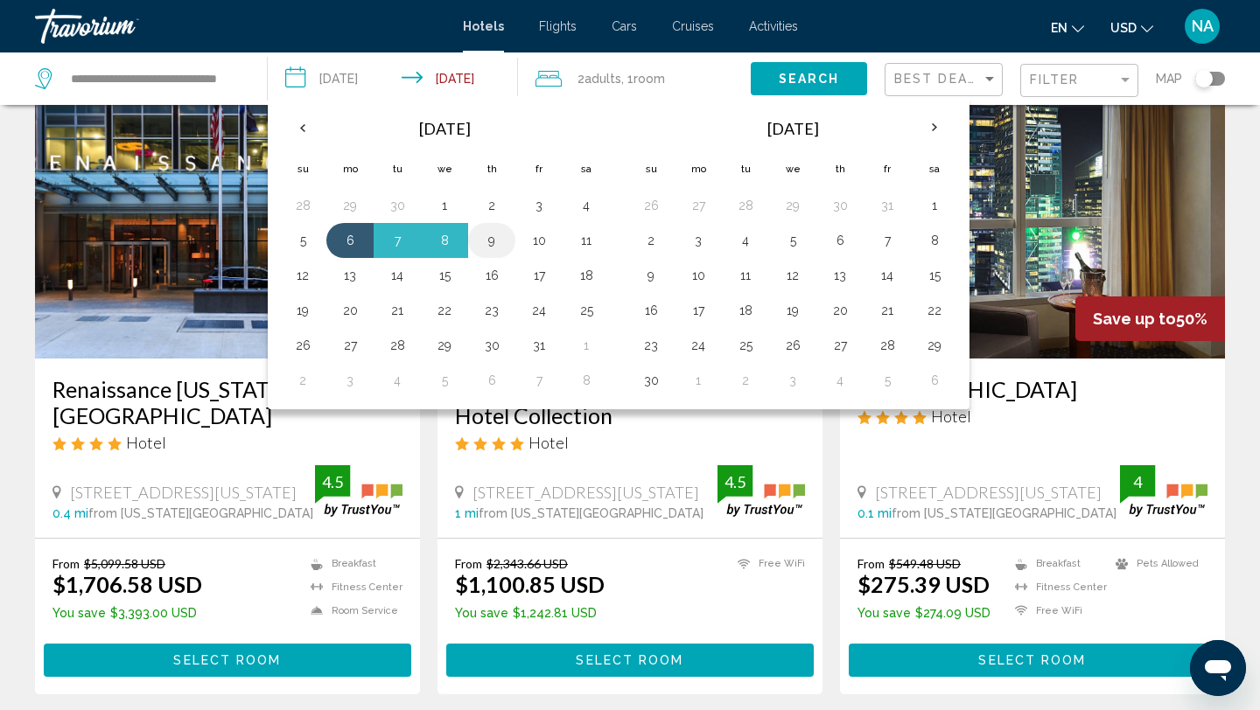
click at [501, 241] on button "9" at bounding box center [492, 240] width 28 height 24
type input "**********"
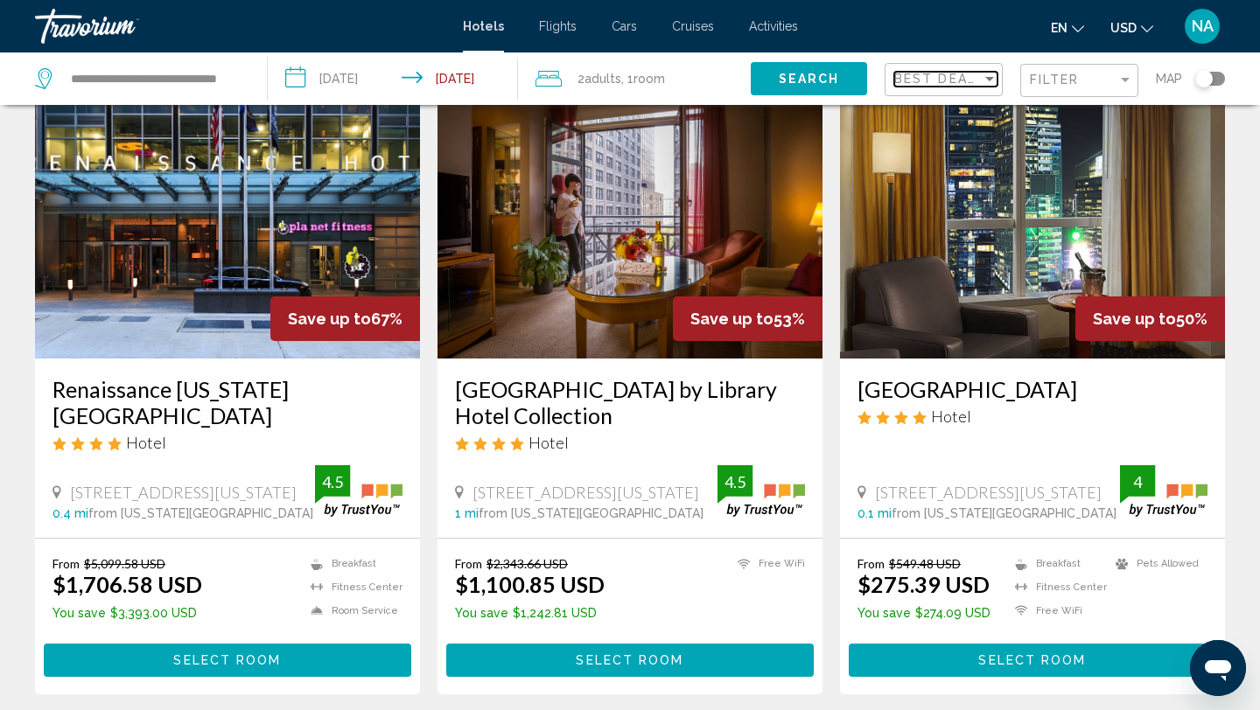
click at [969, 79] on span "Best Deals" at bounding box center [940, 79] width 92 height 14
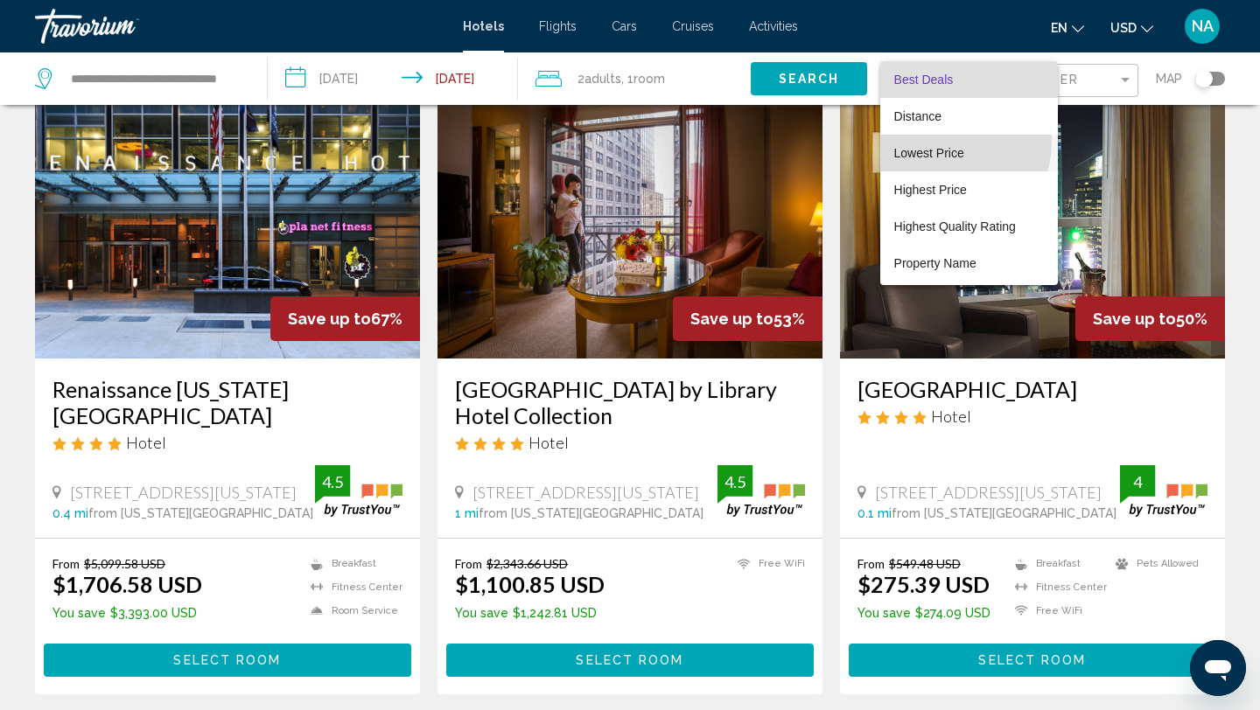
click at [948, 143] on span "Lowest Price" at bounding box center [969, 153] width 150 height 37
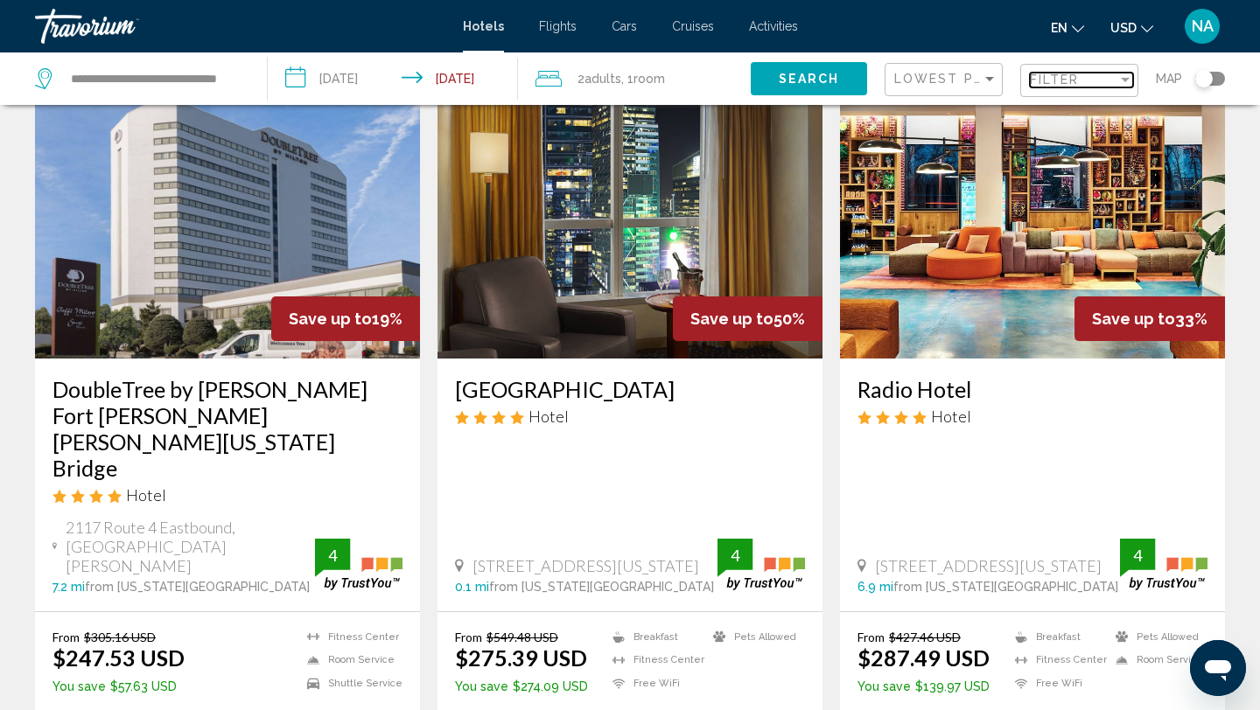
click at [1060, 78] on span "Filter" at bounding box center [1055, 80] width 50 height 14
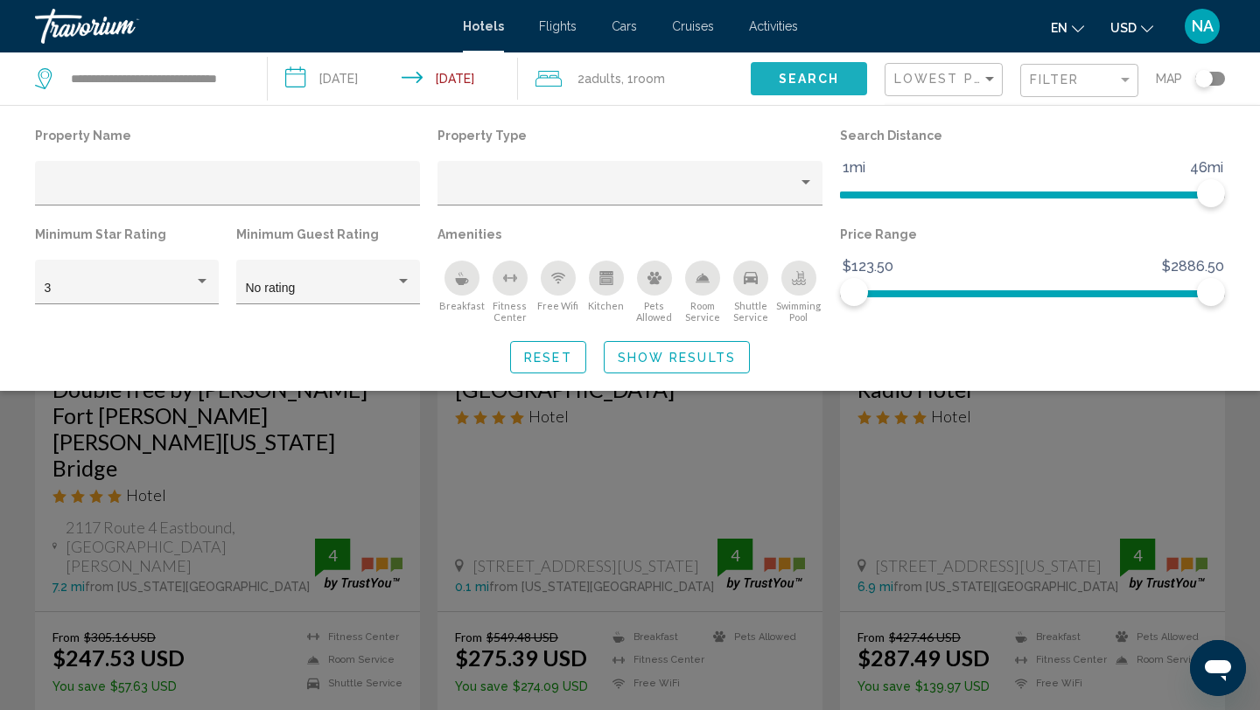
click at [842, 79] on button "Search" at bounding box center [809, 78] width 116 height 32
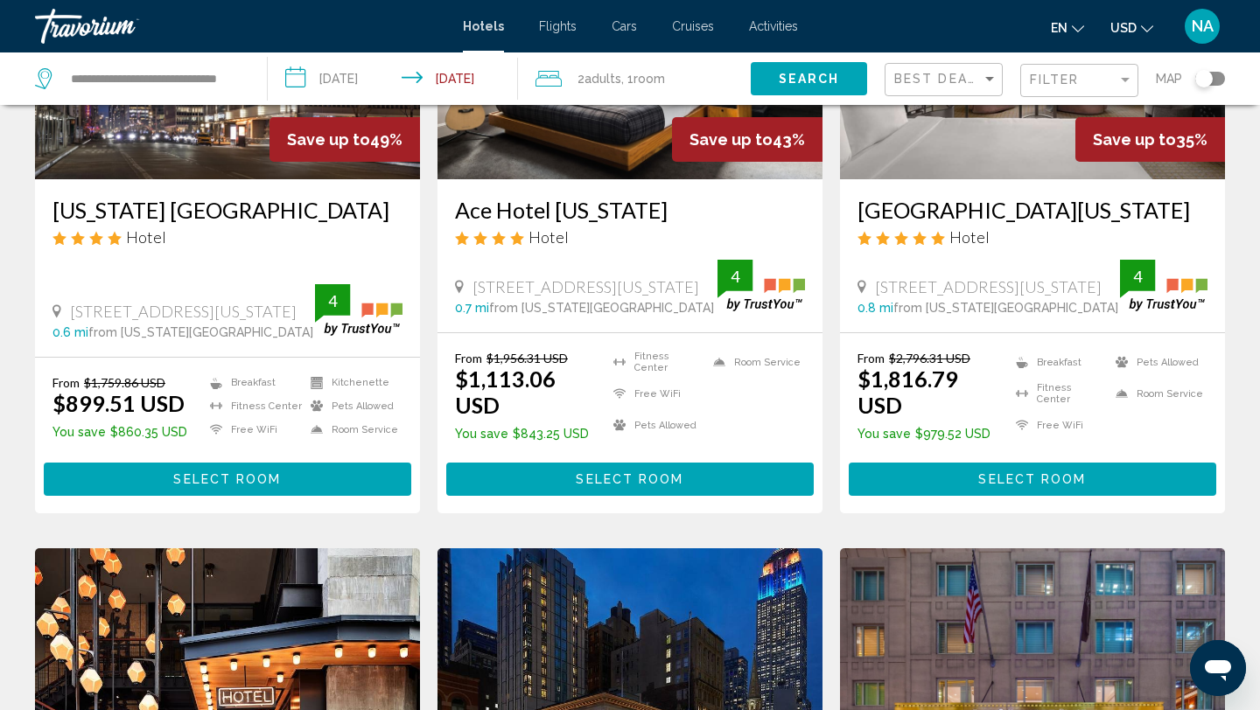
scroll to position [270, 0]
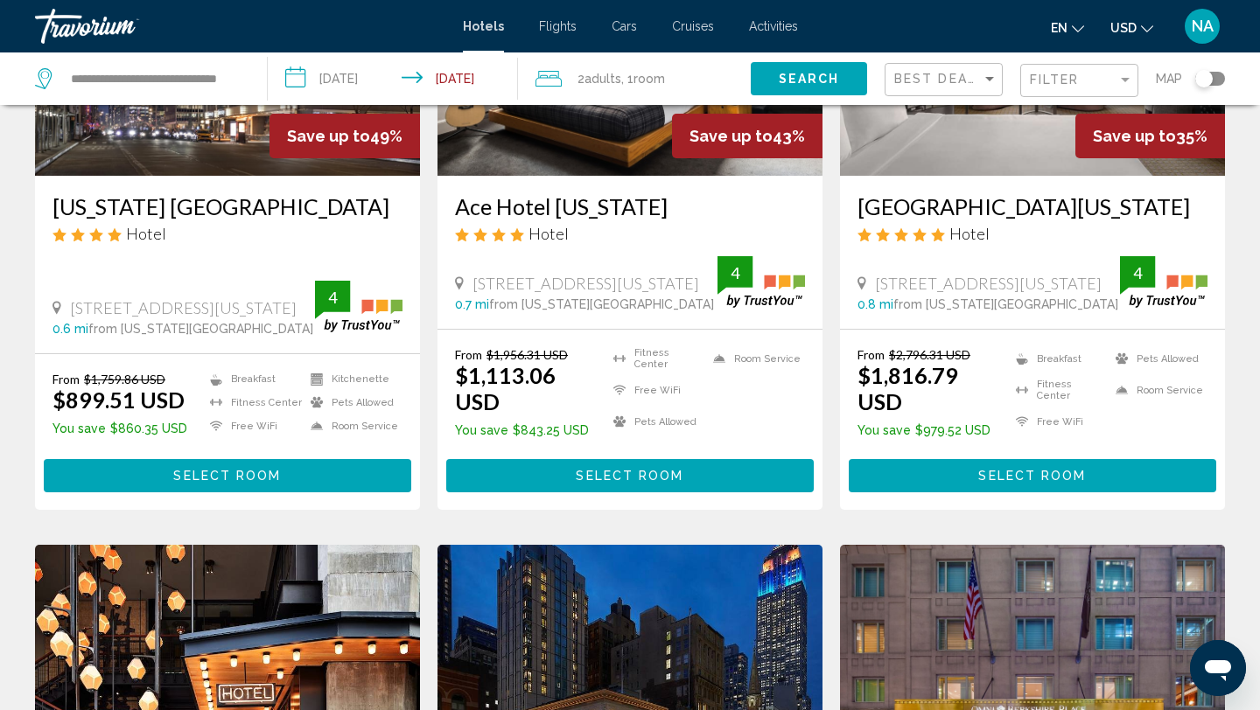
click at [353, 459] on button "Select Room" at bounding box center [227, 475] width 367 height 32
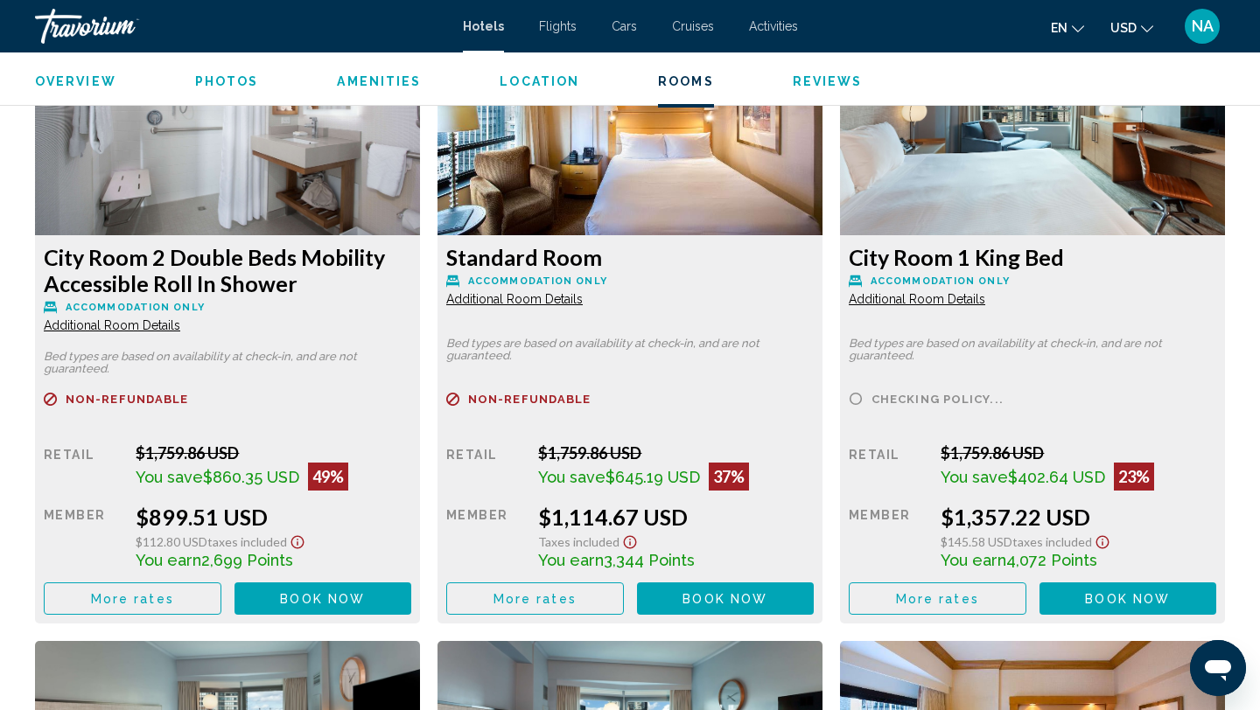
scroll to position [2465, 0]
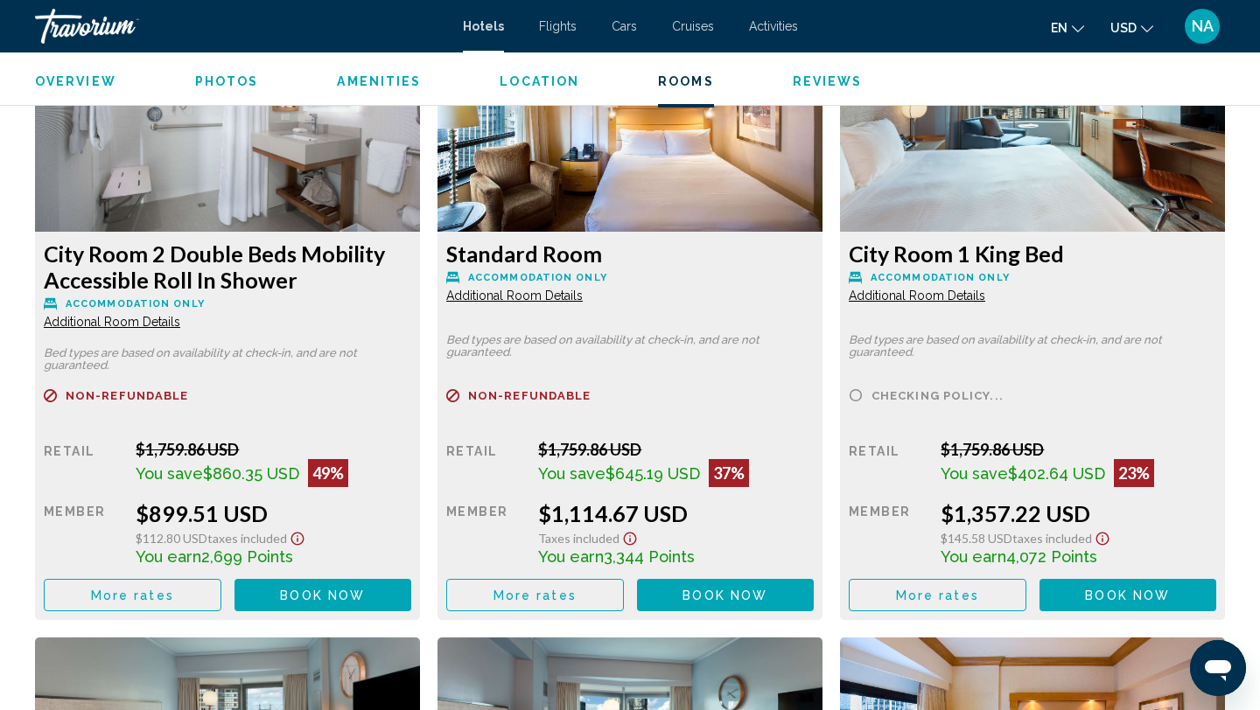
click at [165, 591] on span "More rates" at bounding box center [132, 596] width 83 height 14
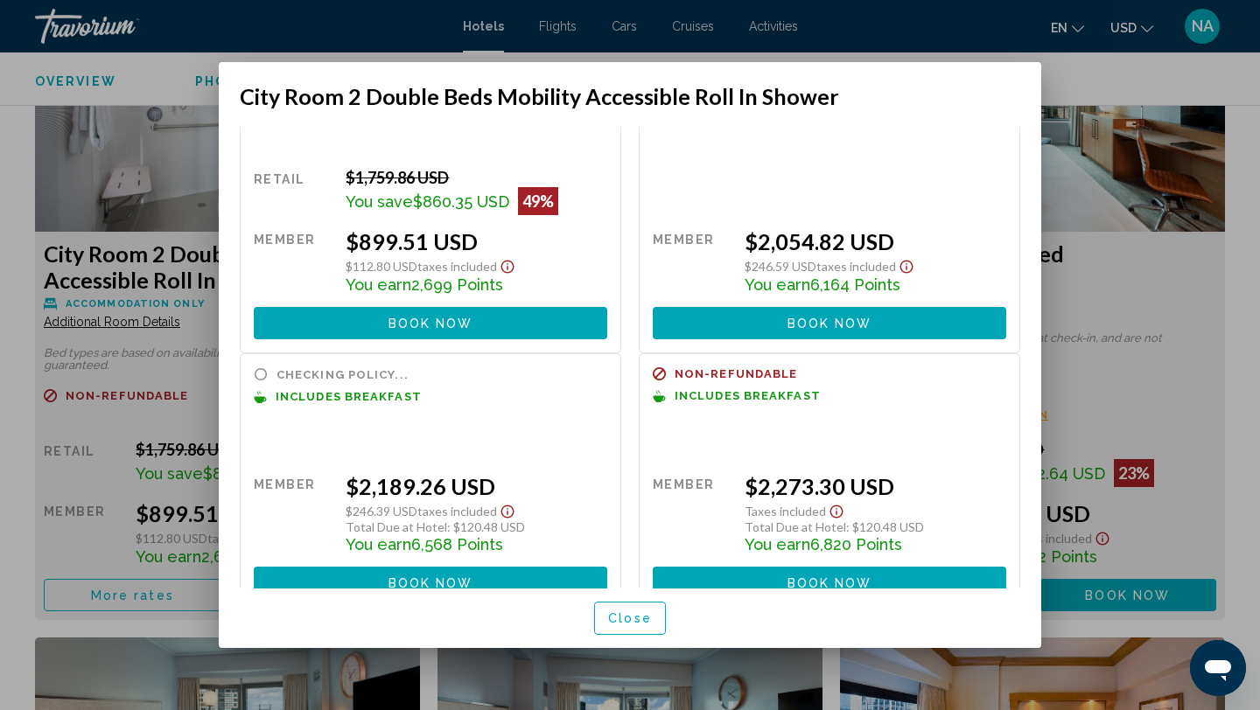
scroll to position [0, 0]
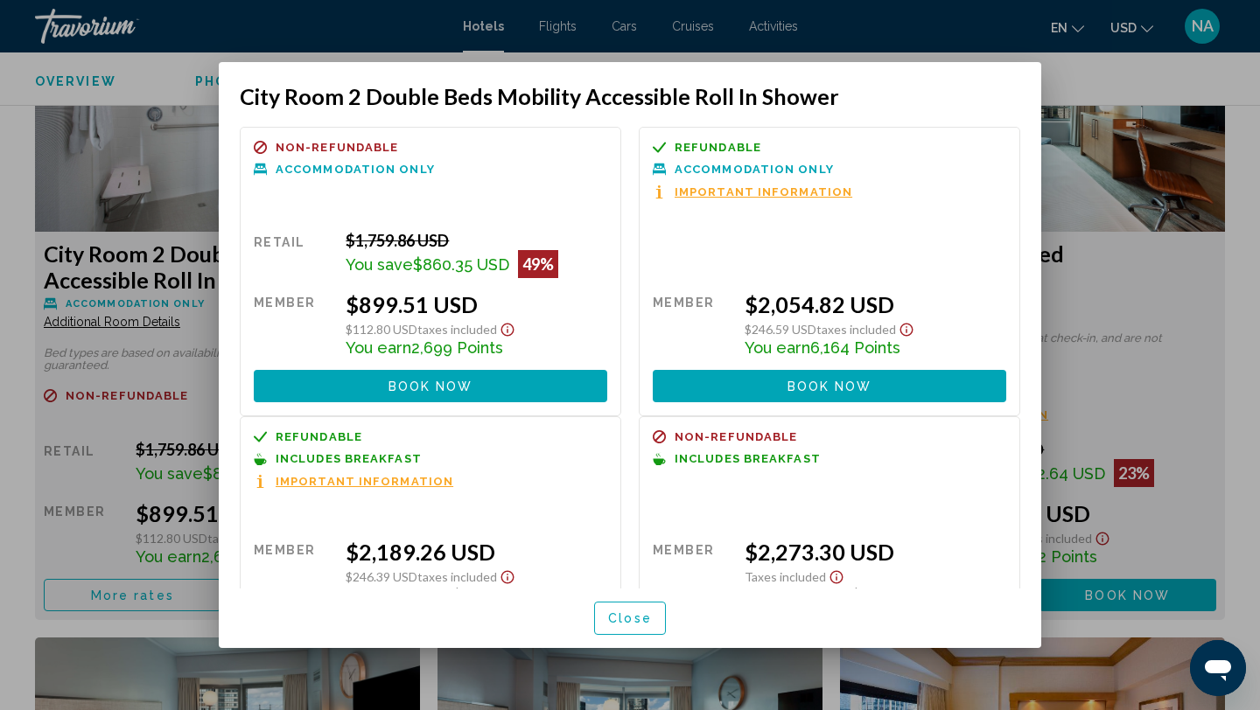
click at [203, 234] on div at bounding box center [630, 355] width 1260 height 710
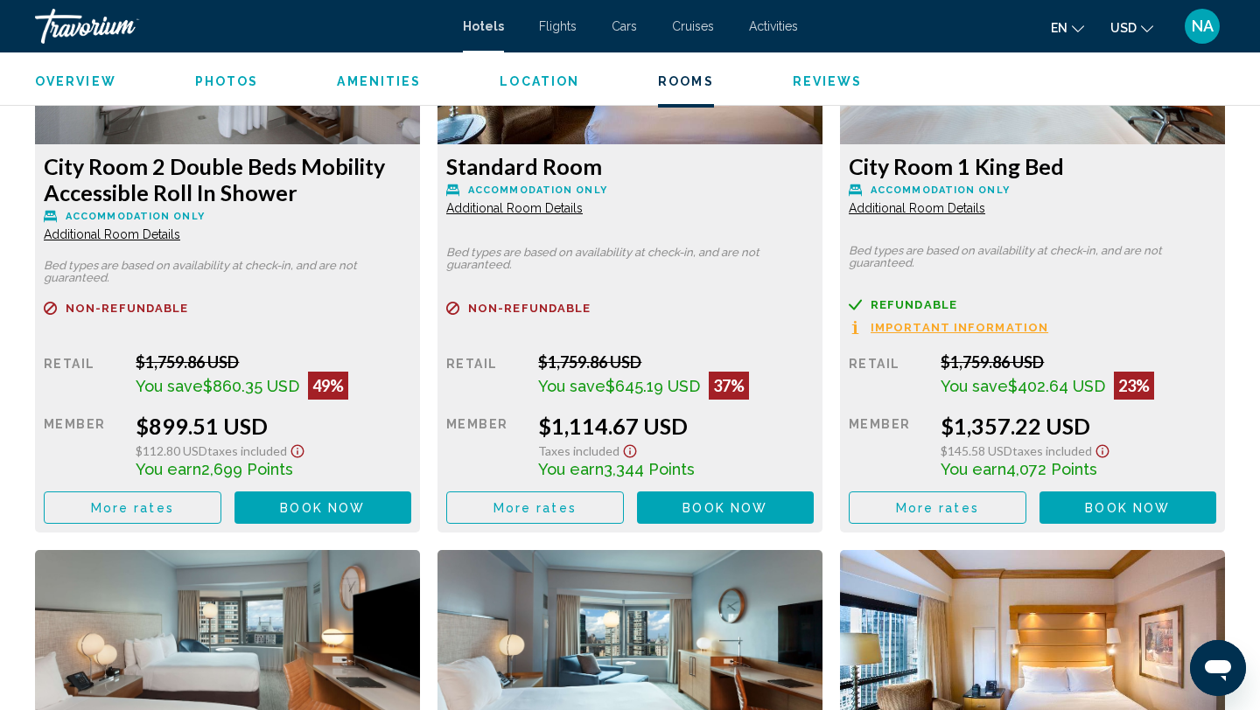
scroll to position [2567, 0]
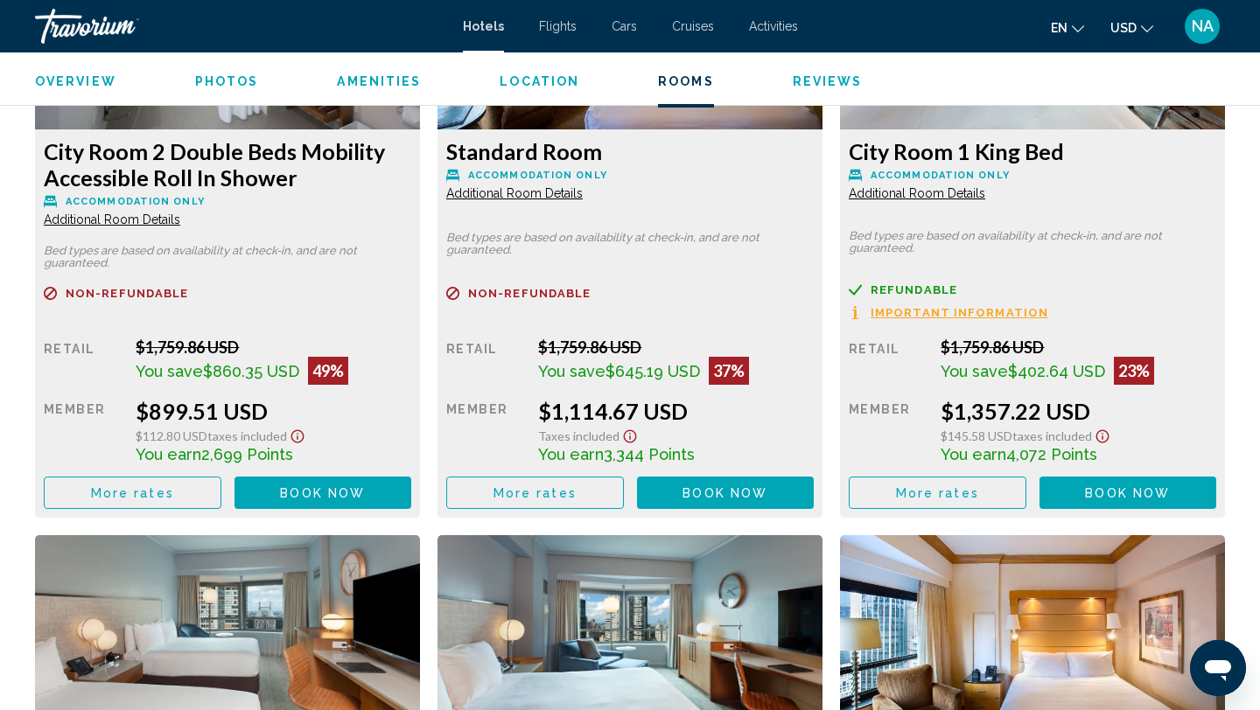
click at [150, 488] on span "More rates" at bounding box center [132, 493] width 83 height 14
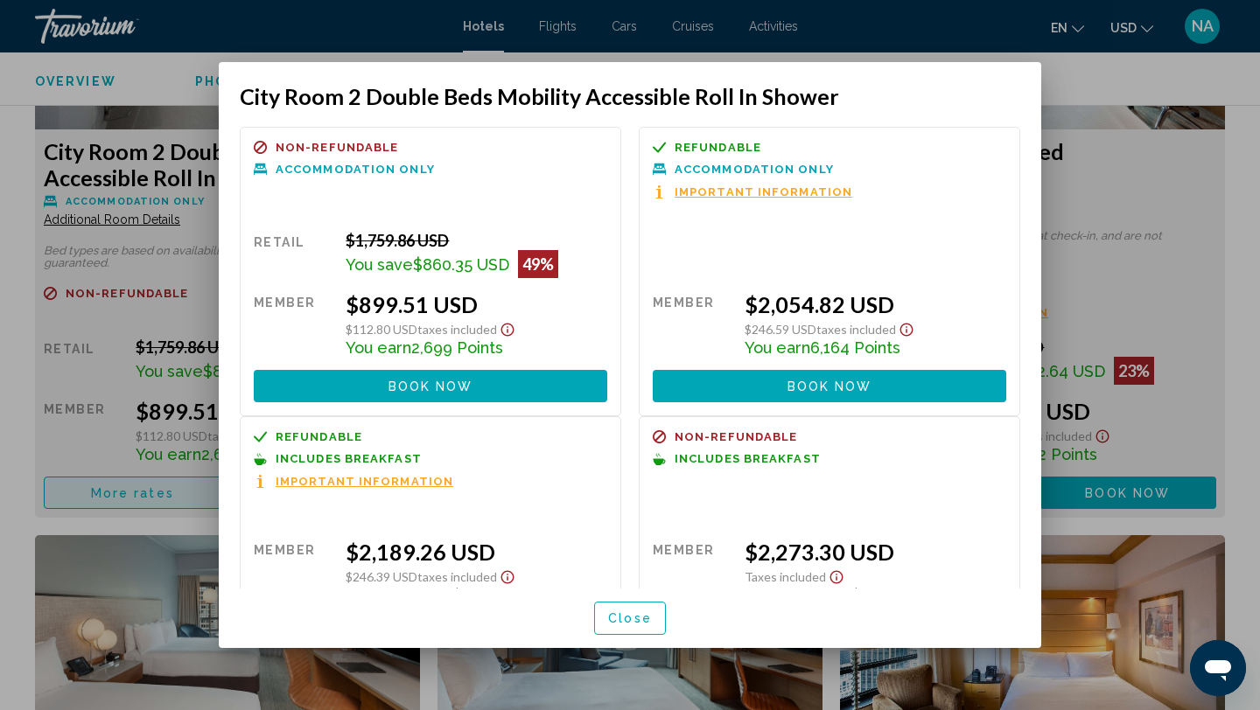
scroll to position [0, 0]
click at [150, 489] on div at bounding box center [630, 355] width 1260 height 710
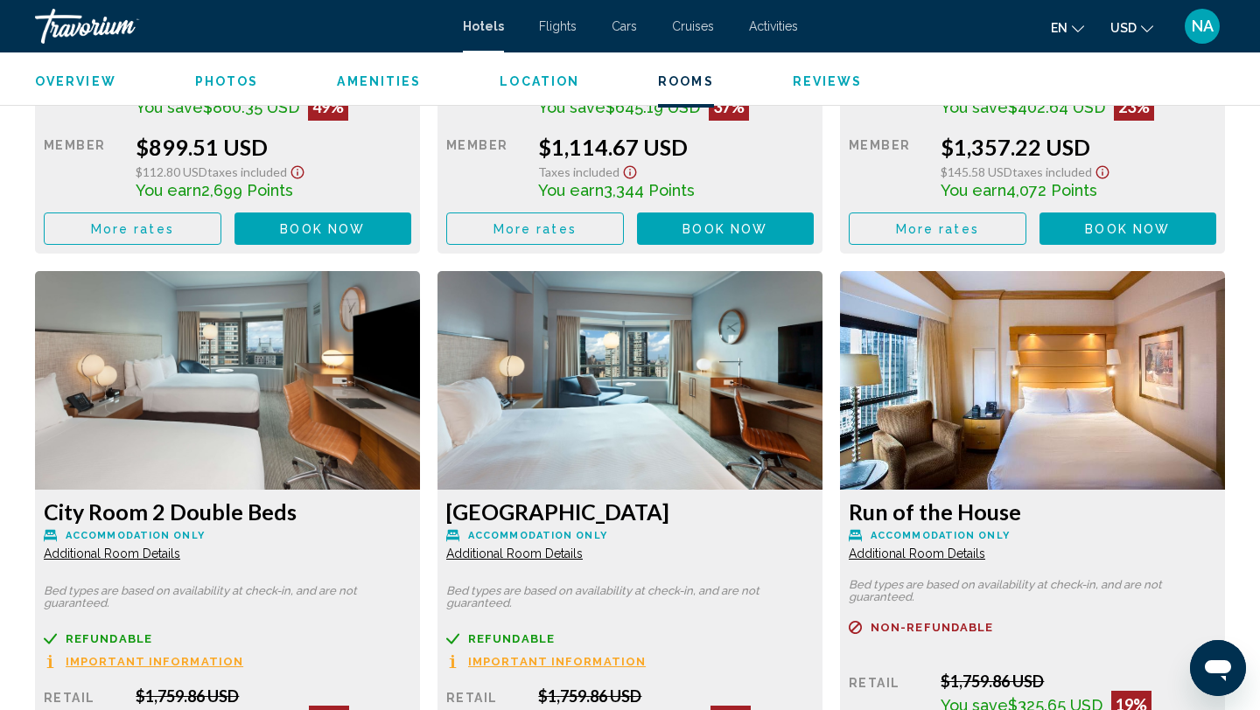
scroll to position [2834, 0]
